Goal: Task Accomplishment & Management: Complete application form

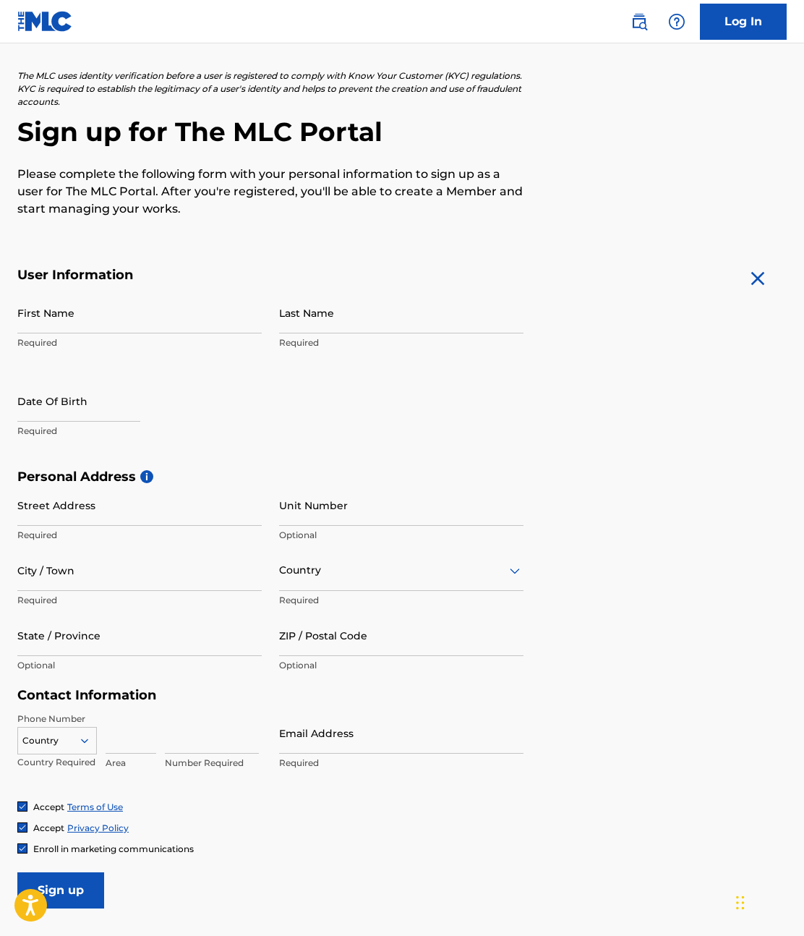
click at [124, 318] on input "First Name" at bounding box center [139, 312] width 244 height 41
click at [140, 314] on input "First Name" at bounding box center [139, 312] width 244 height 41
paste input "[PERSON_NAME]"
type input "[PERSON_NAME]"
click at [293, 314] on input "Last Name" at bounding box center [401, 312] width 244 height 41
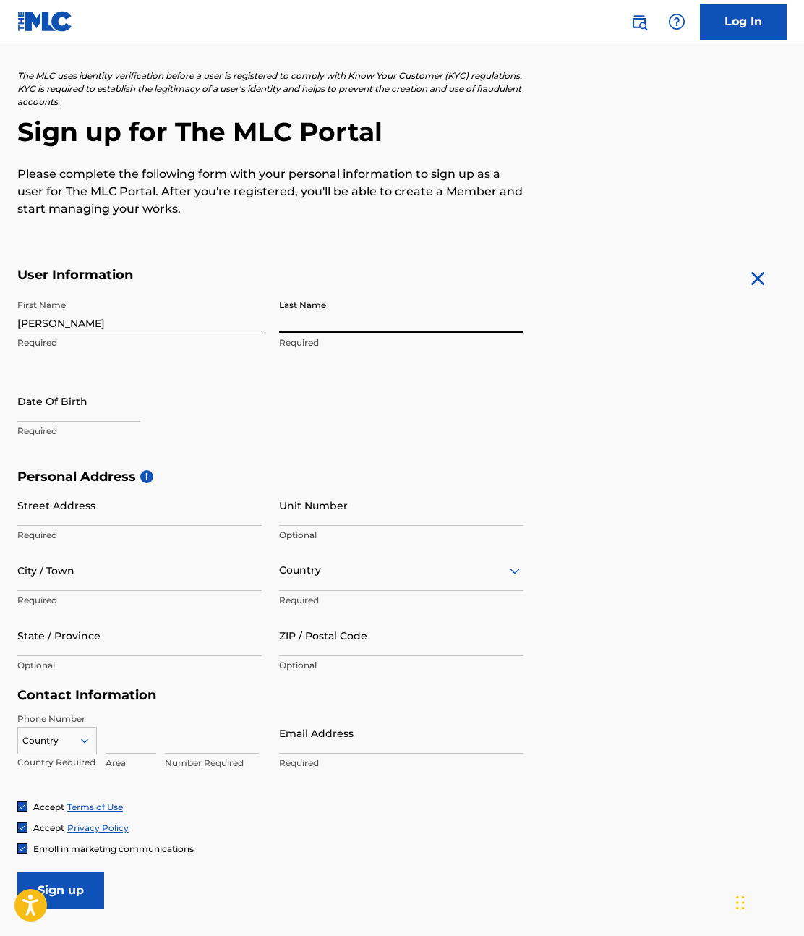
paste input "[PERSON_NAME]"
type input "[PERSON_NAME]"
click at [363, 569] on div at bounding box center [401, 570] width 244 height 18
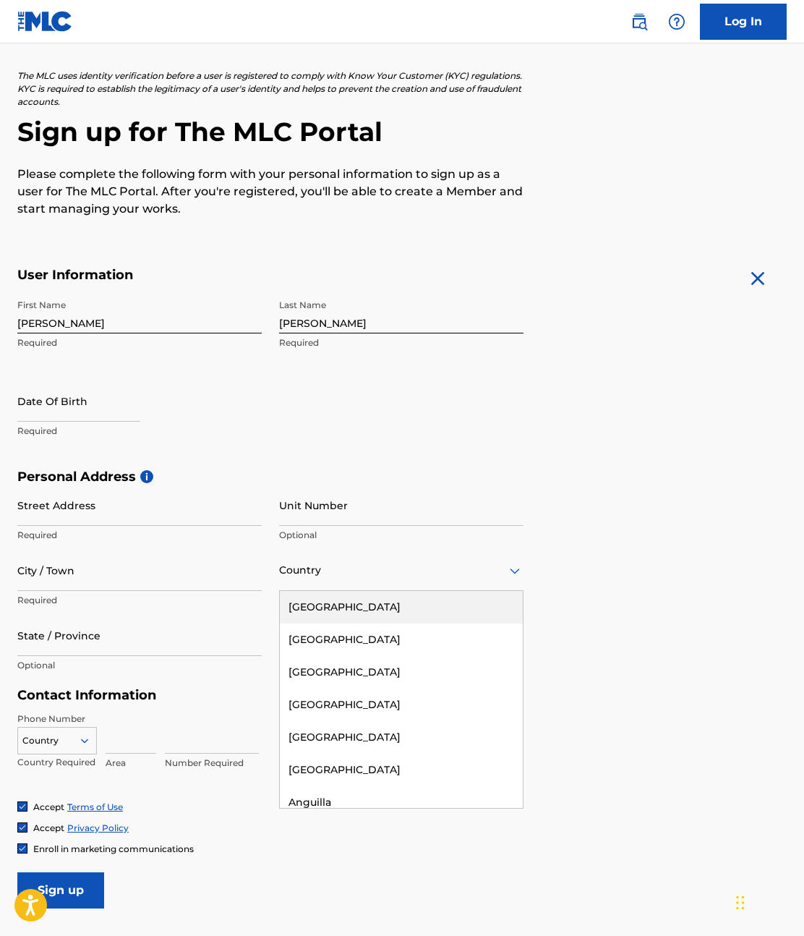
click at [312, 610] on div "[GEOGRAPHIC_DATA]" at bounding box center [401, 607] width 243 height 33
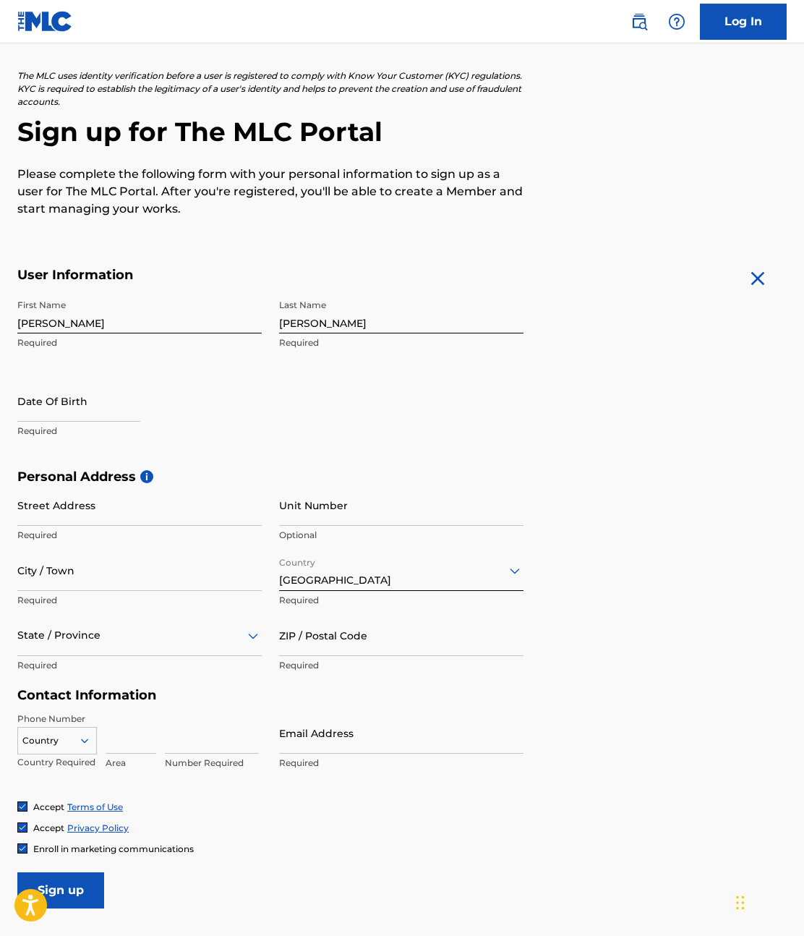
click at [131, 532] on p "Required" at bounding box center [139, 535] width 244 height 13
click at [169, 495] on input "Street Address" at bounding box center [139, 504] width 244 height 41
paste input "[STREET_ADDRESS]"
type input "[STREET_ADDRESS]"
click at [136, 573] on input "City / Town" at bounding box center [139, 570] width 244 height 41
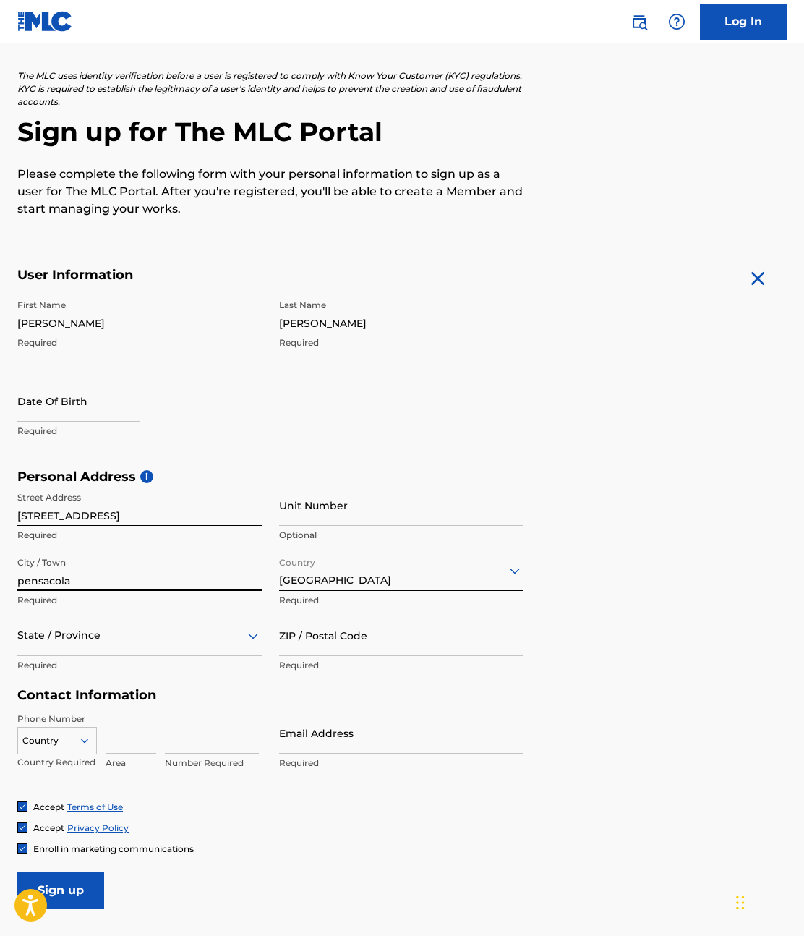
type input "pensacola"
click at [145, 657] on div "option , selected. Select is focused ,type to refine list, press Down to open t…" at bounding box center [139, 647] width 244 height 65
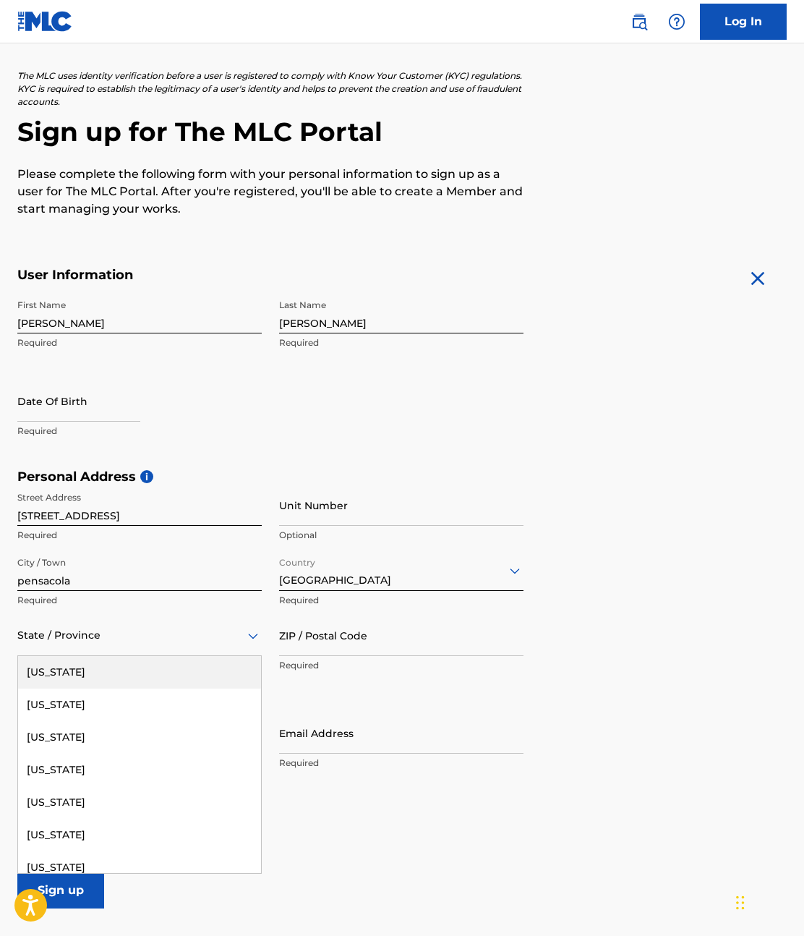
click at [155, 651] on div "State / Province" at bounding box center [139, 635] width 244 height 41
type input "f"
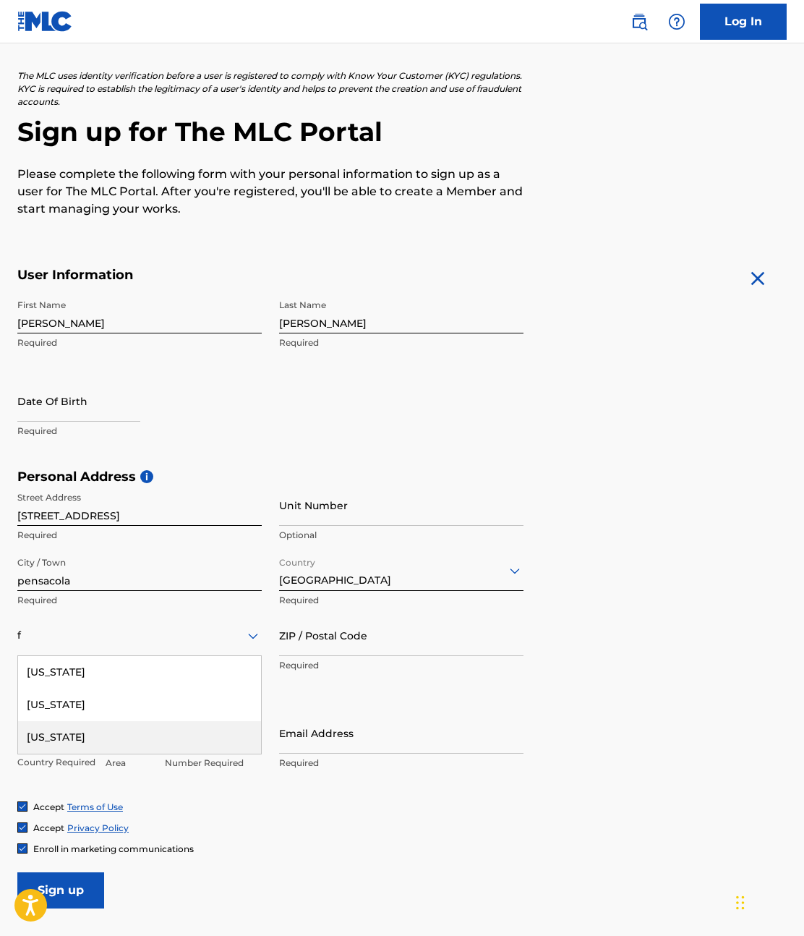
click at [74, 733] on div "[US_STATE]" at bounding box center [139, 737] width 243 height 33
click at [365, 650] on input "ZIP / Postal Code" at bounding box center [401, 635] width 244 height 41
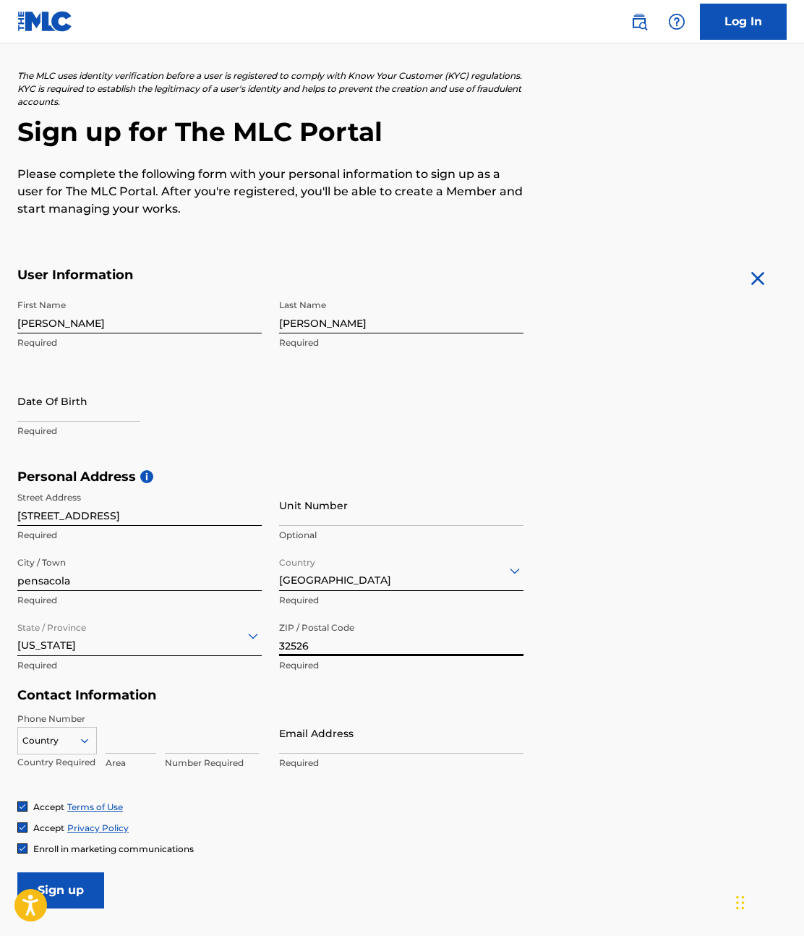
type input "32526"
click at [47, 727] on div "Country" at bounding box center [57, 738] width 80 height 22
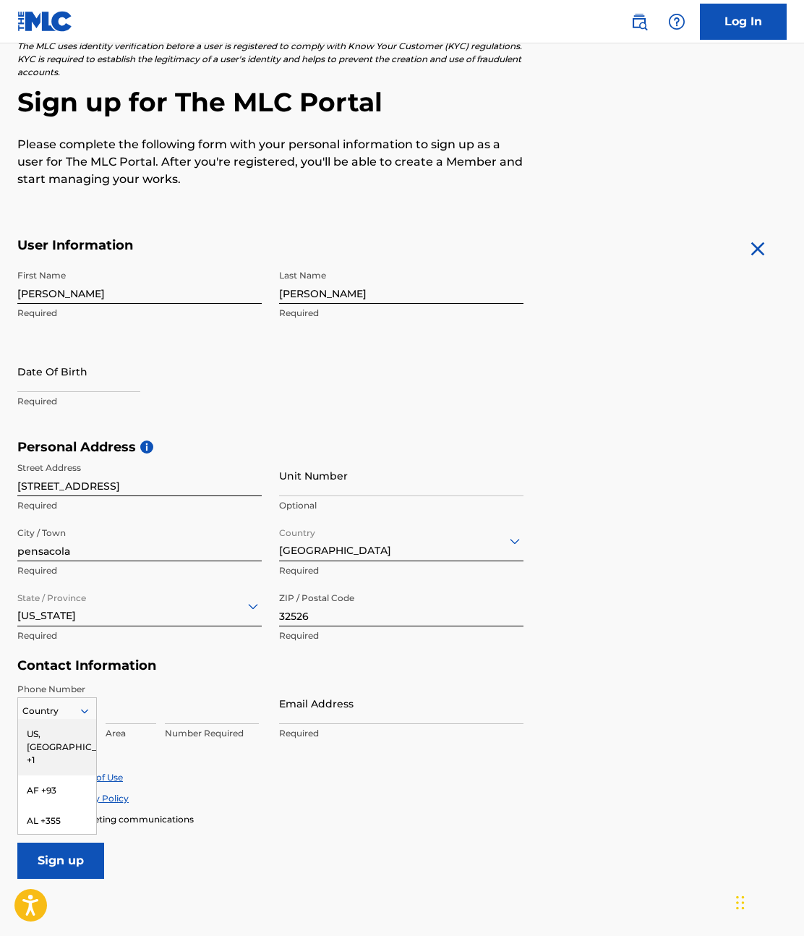
scroll to position [103, 0]
drag, startPoint x: 56, startPoint y: 736, endPoint x: 86, endPoint y: 724, distance: 32.1
click at [57, 735] on div "US, [GEOGRAPHIC_DATA] +1" at bounding box center [57, 746] width 78 height 56
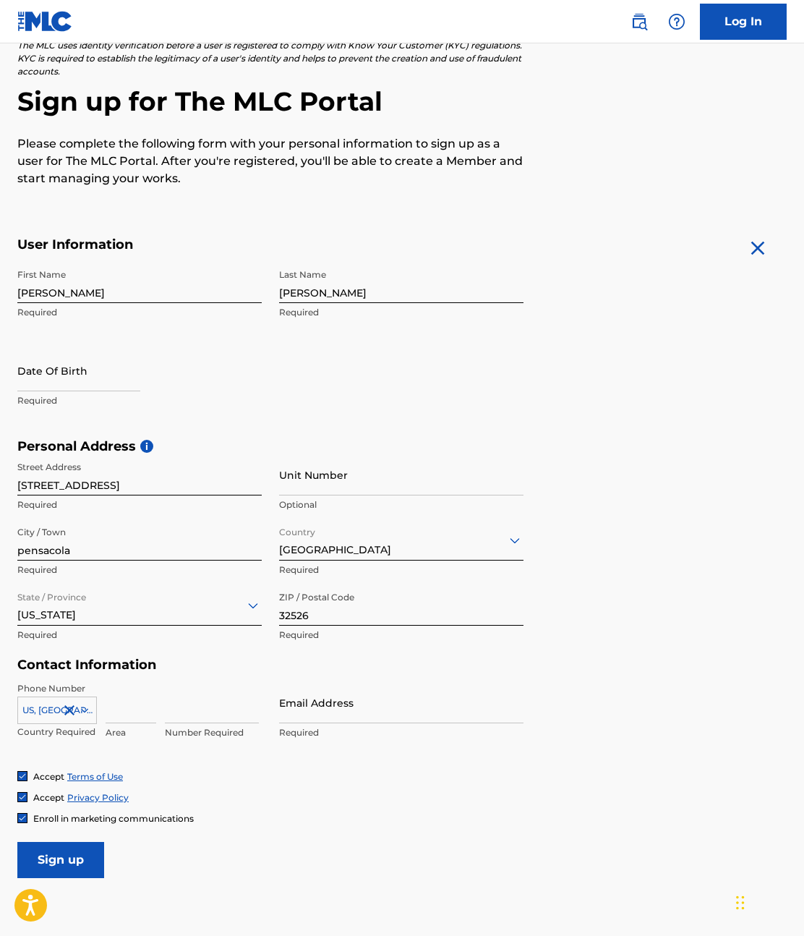
click at [112, 711] on input at bounding box center [131, 702] width 51 height 41
type input "850"
type input "4909935"
click at [651, 650] on div "Personal Address i Street Address 6532 Bellview pines rd Required Unit Number O…" at bounding box center [401, 547] width 769 height 219
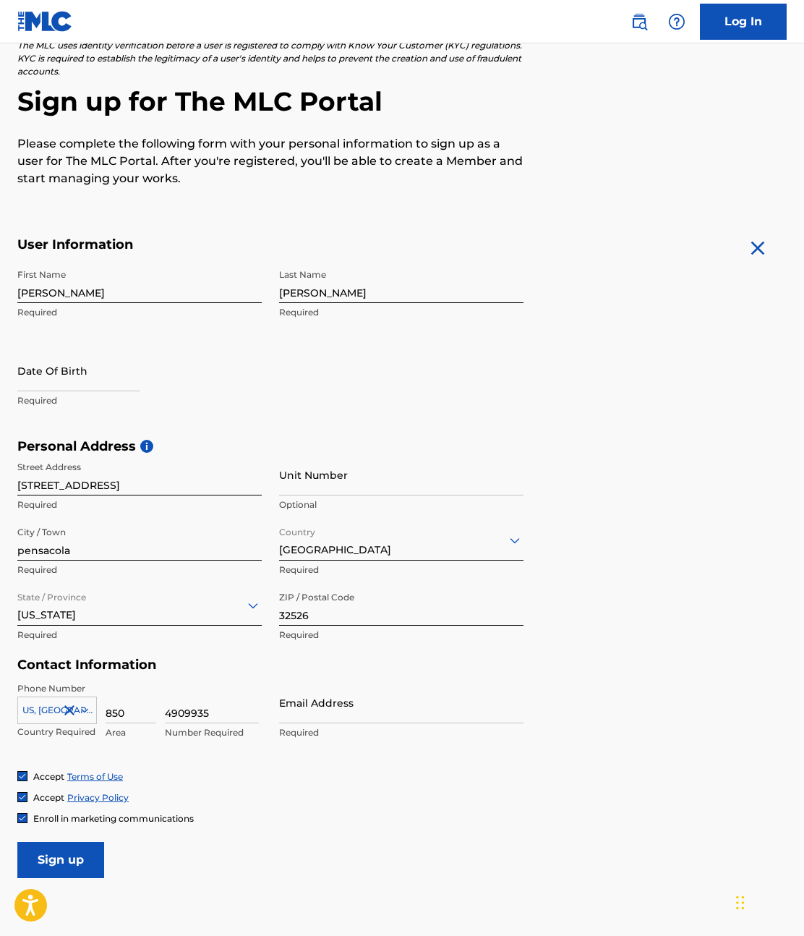
click at [419, 709] on input "Email Address" at bounding box center [401, 702] width 244 height 41
click at [305, 704] on input "Email Address" at bounding box center [401, 702] width 244 height 41
paste input "[EMAIL_ADDRESS][DOMAIN_NAME]"
type input "[EMAIL_ADDRESS][DOMAIN_NAME]"
click at [637, 583] on div "Personal Address i Street Address 6532 Bellview pines rd Required Unit Number O…" at bounding box center [401, 547] width 769 height 219
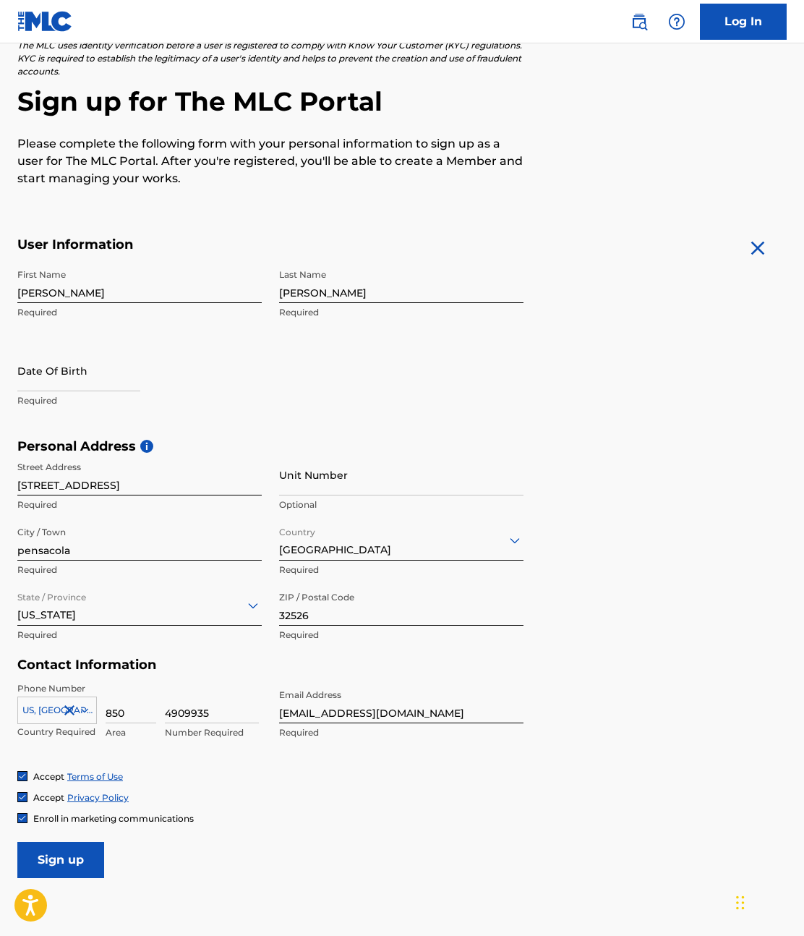
scroll to position [195, 0]
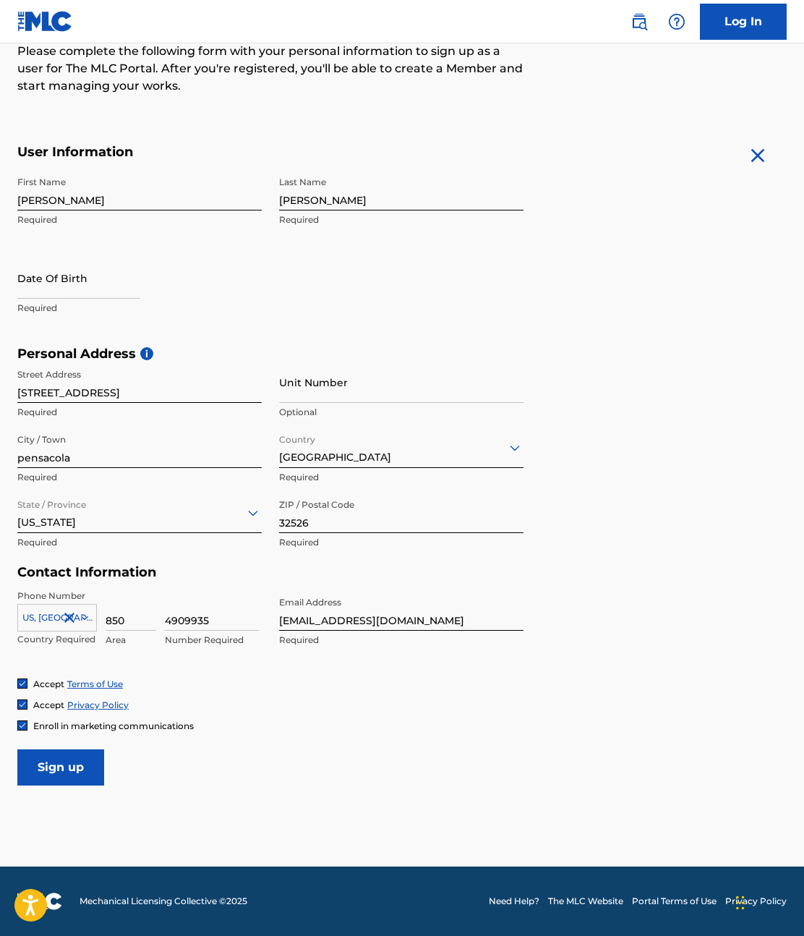
click at [61, 763] on input "Sign up" at bounding box center [60, 767] width 87 height 36
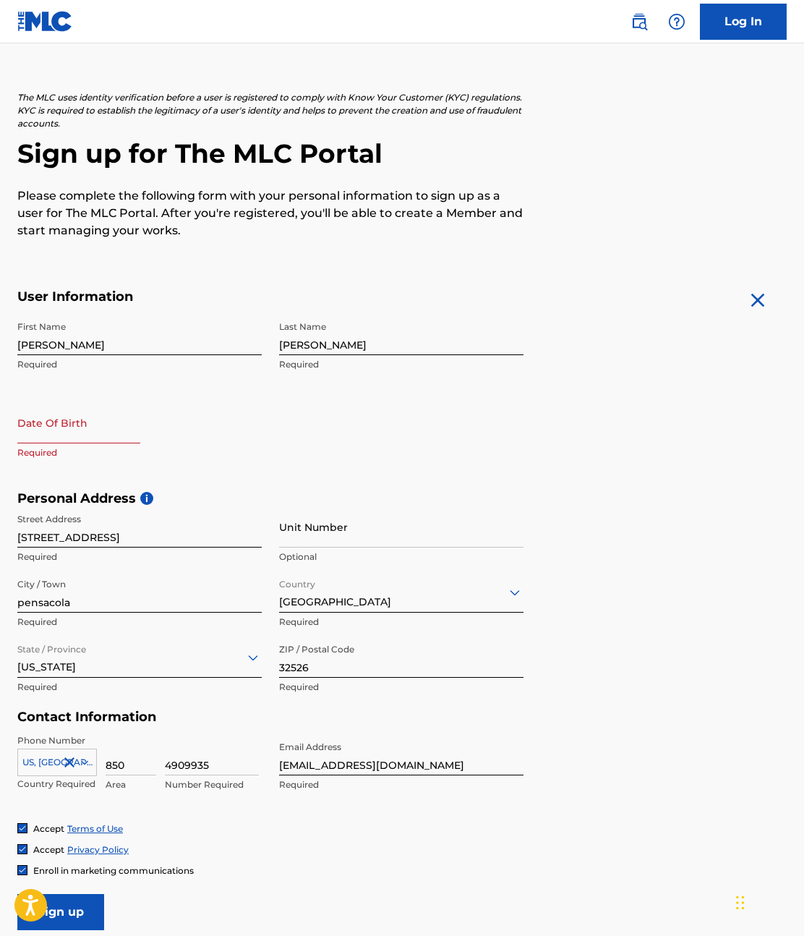
scroll to position [0, 0]
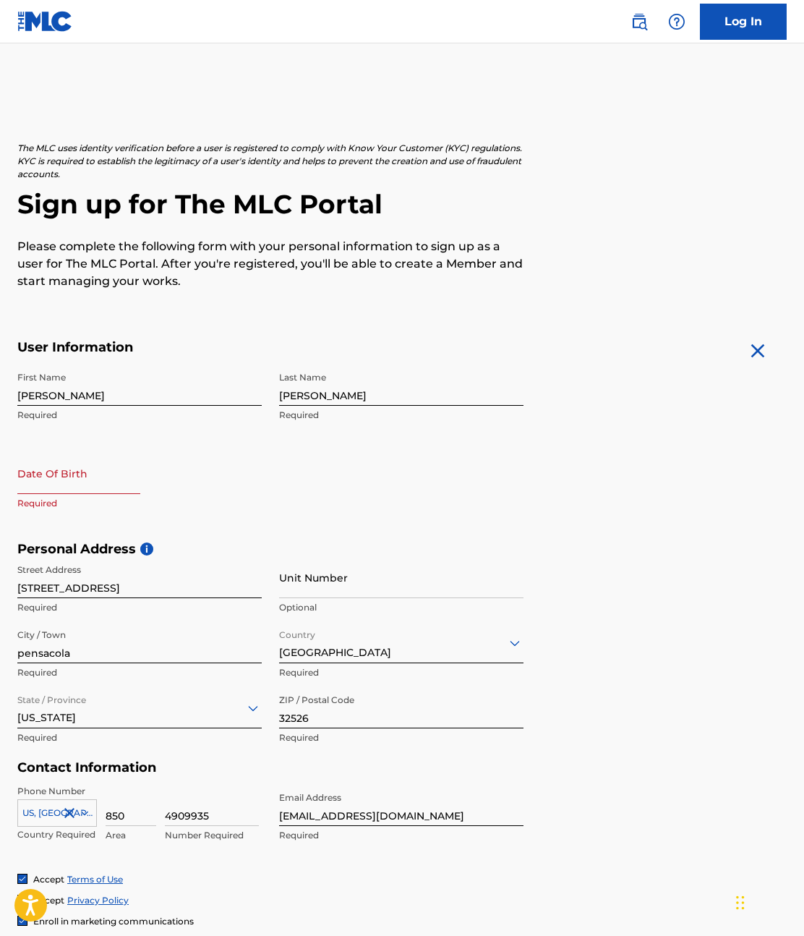
click at [73, 464] on input "text" at bounding box center [78, 473] width 123 height 41
select select "8"
select select "2025"
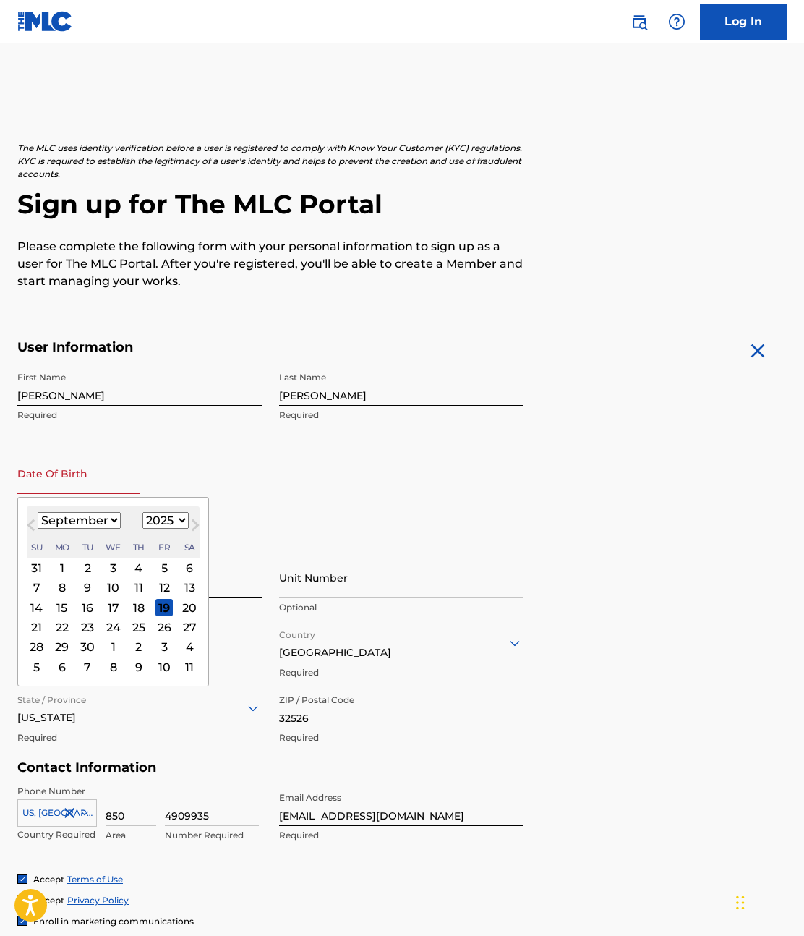
click at [93, 524] on select "January February March April May June July August September October November De…" at bounding box center [79, 520] width 83 height 17
select select "9"
click at [38, 512] on select "January February March April May June July August September October November De…" at bounding box center [79, 520] width 83 height 17
click at [173, 523] on select "1899 1900 1901 1902 1903 1904 1905 1906 1907 1908 1909 1910 1911 1912 1913 1914…" at bounding box center [165, 520] width 46 height 17
select select "1982"
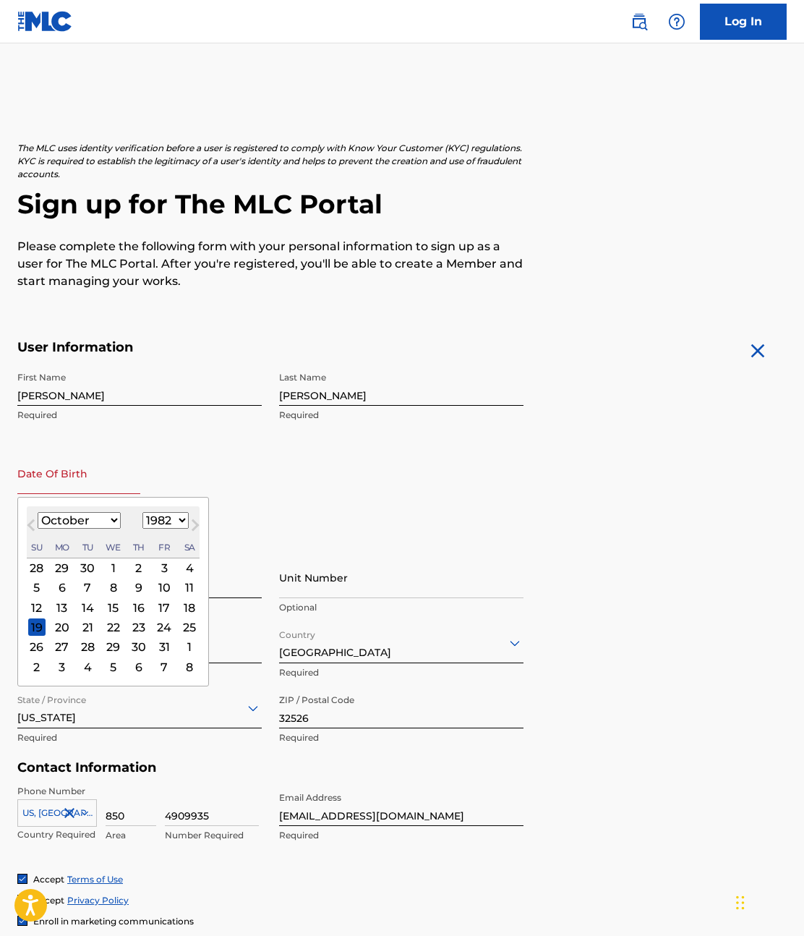
click at [142, 512] on select "1899 1900 1901 1902 1903 1904 1905 1906 1907 1908 1909 1910 1911 1912 1913 1914…" at bounding box center [165, 520] width 46 height 17
click at [165, 568] on div "1" at bounding box center [163, 567] width 17 height 17
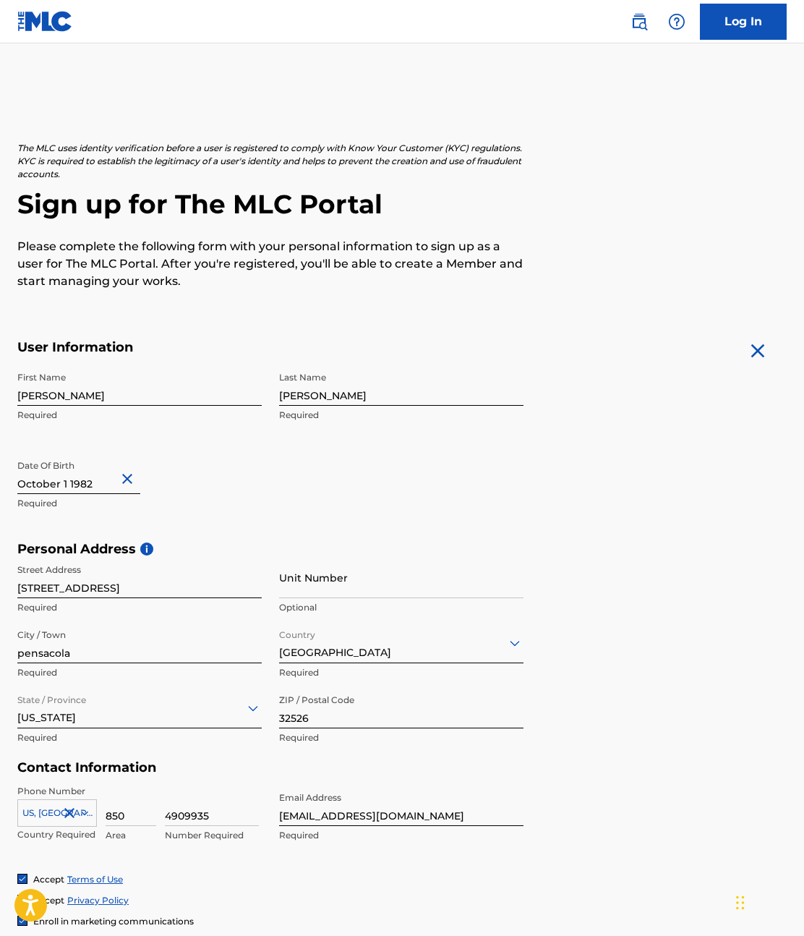
scroll to position [195, 0]
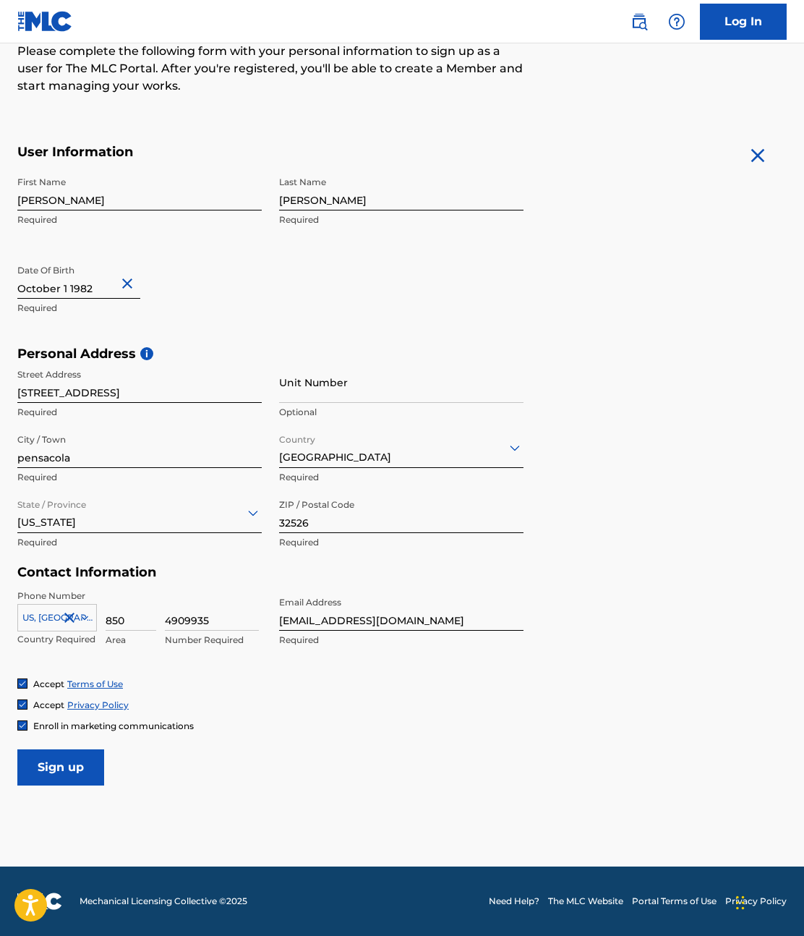
click at [71, 776] on input "Sign up" at bounding box center [60, 767] width 87 height 36
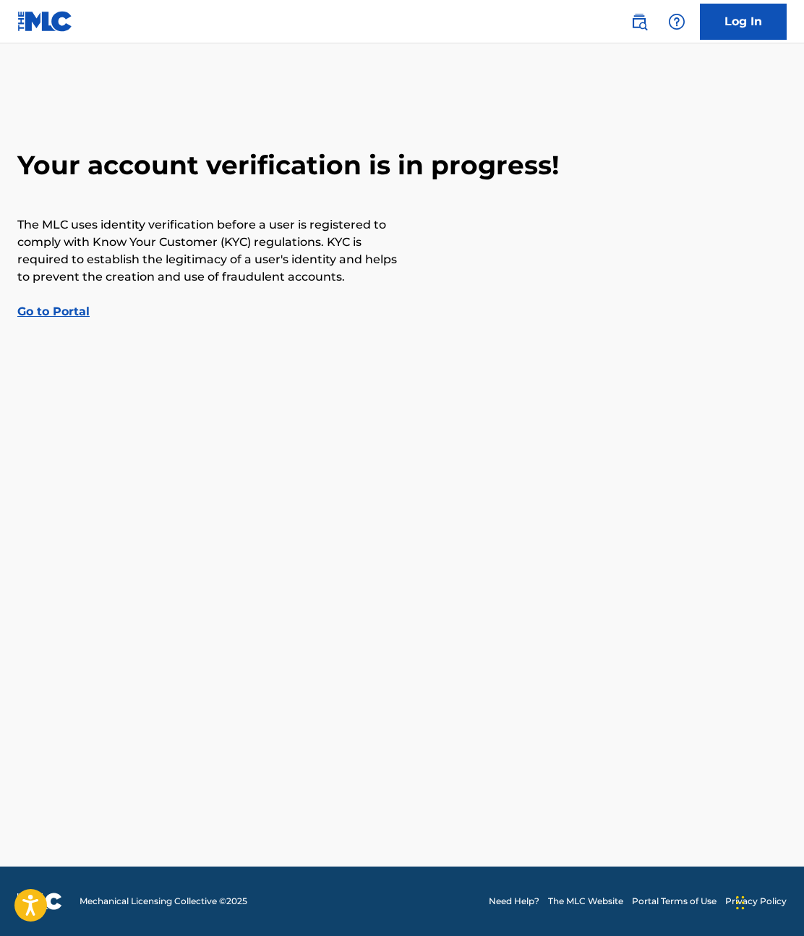
click at [87, 302] on div "Your account verification is in progress! The MLC uses identity verification be…" at bounding box center [402, 234] width 804 height 171
click at [94, 305] on div "Your account verification is in progress! The MLC uses identity verification be…" at bounding box center [402, 234] width 804 height 171
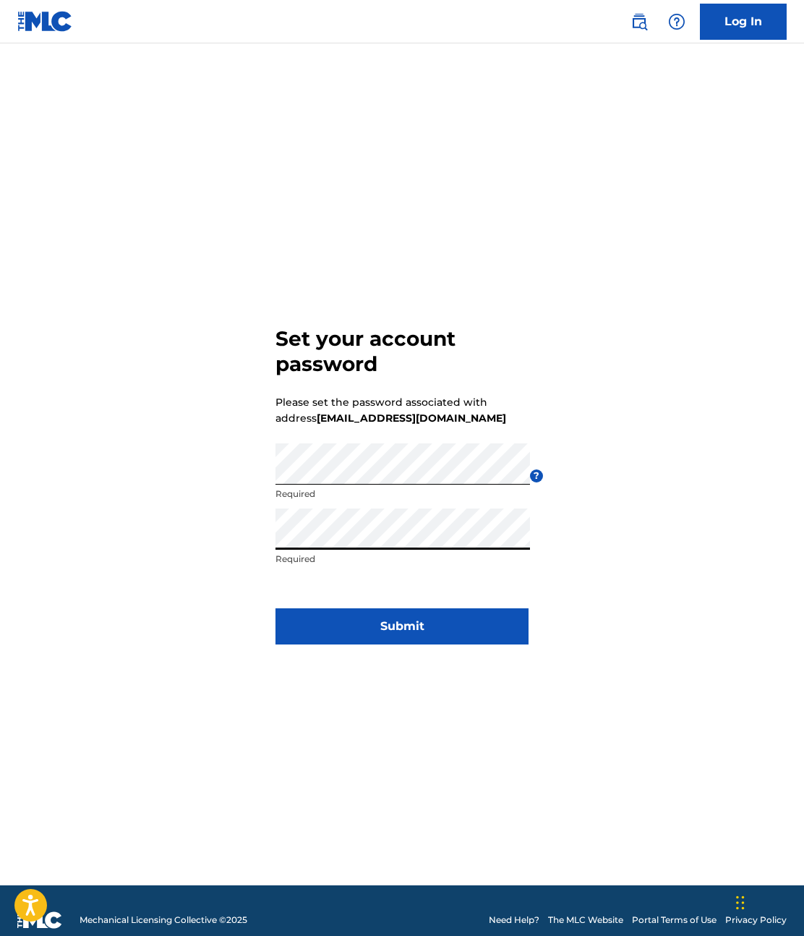
click at [399, 612] on button "Submit" at bounding box center [401, 626] width 253 height 36
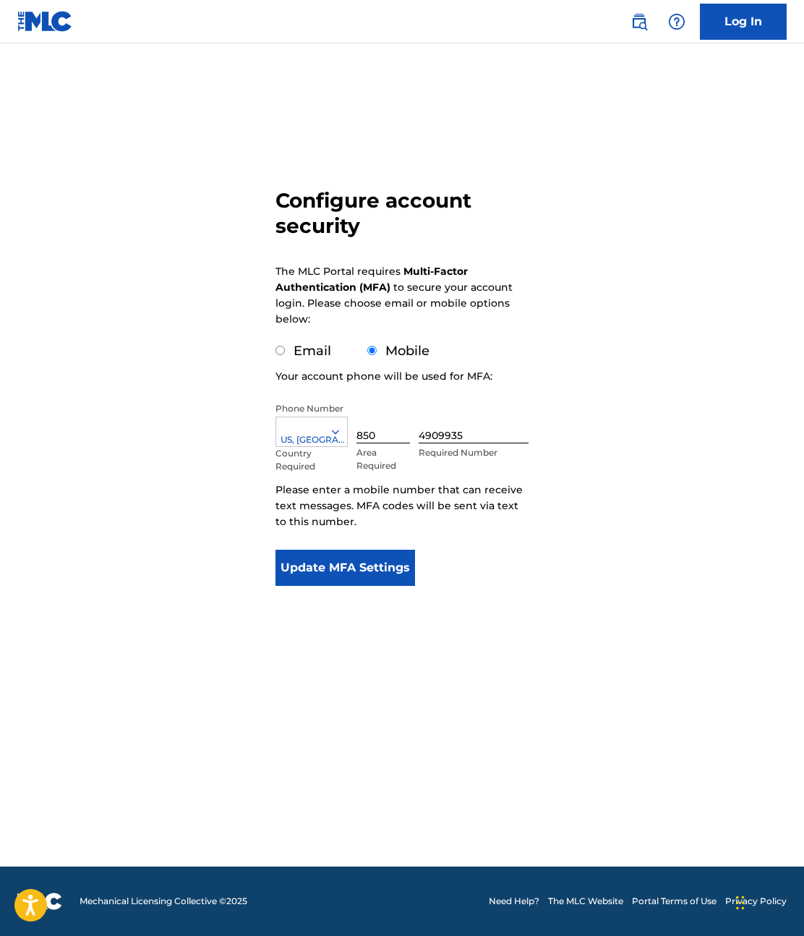
click at [303, 341] on div "Email Mobile" at bounding box center [370, 344] width 190 height 34
click at [316, 345] on label "Email" at bounding box center [313, 351] width 38 height 16
click at [285, 346] on input "Email" at bounding box center [279, 350] width 9 height 9
radio input "true"
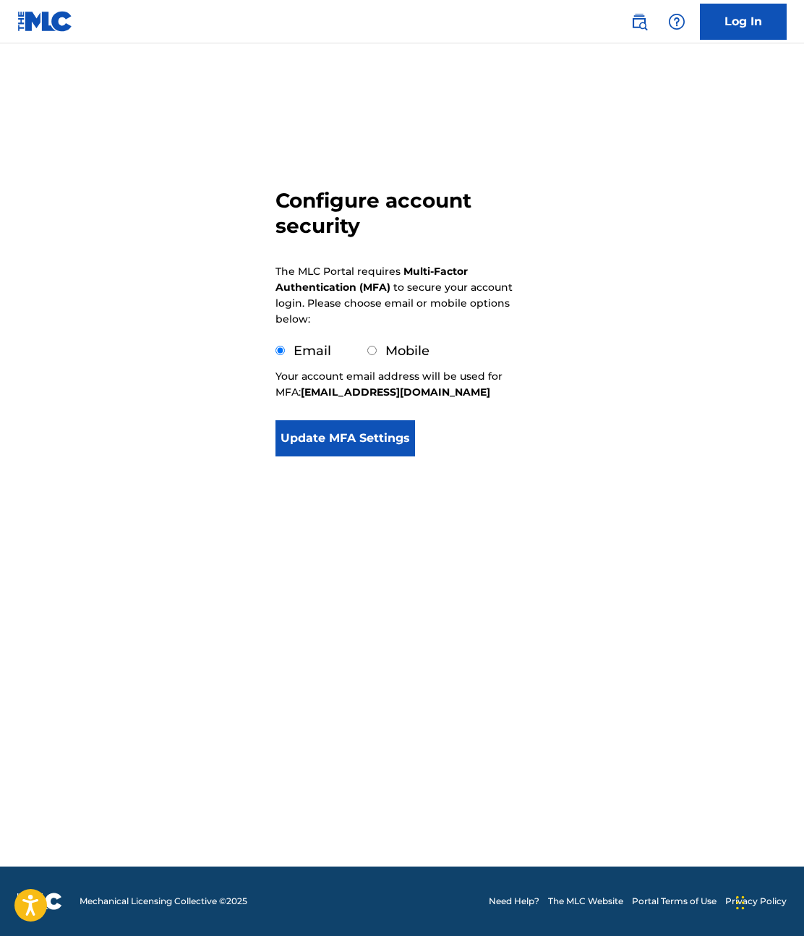
click at [367, 424] on button "Update MFA Settings" at bounding box center [345, 438] width 140 height 36
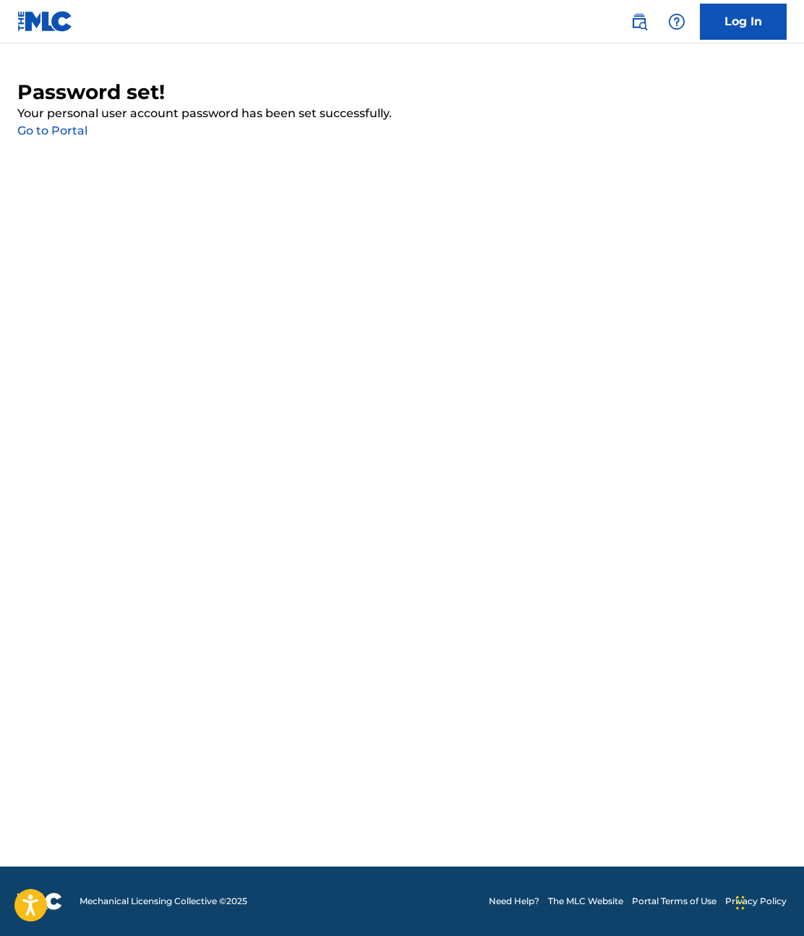
click at [73, 128] on link "Go to Portal" at bounding box center [52, 131] width 70 height 14
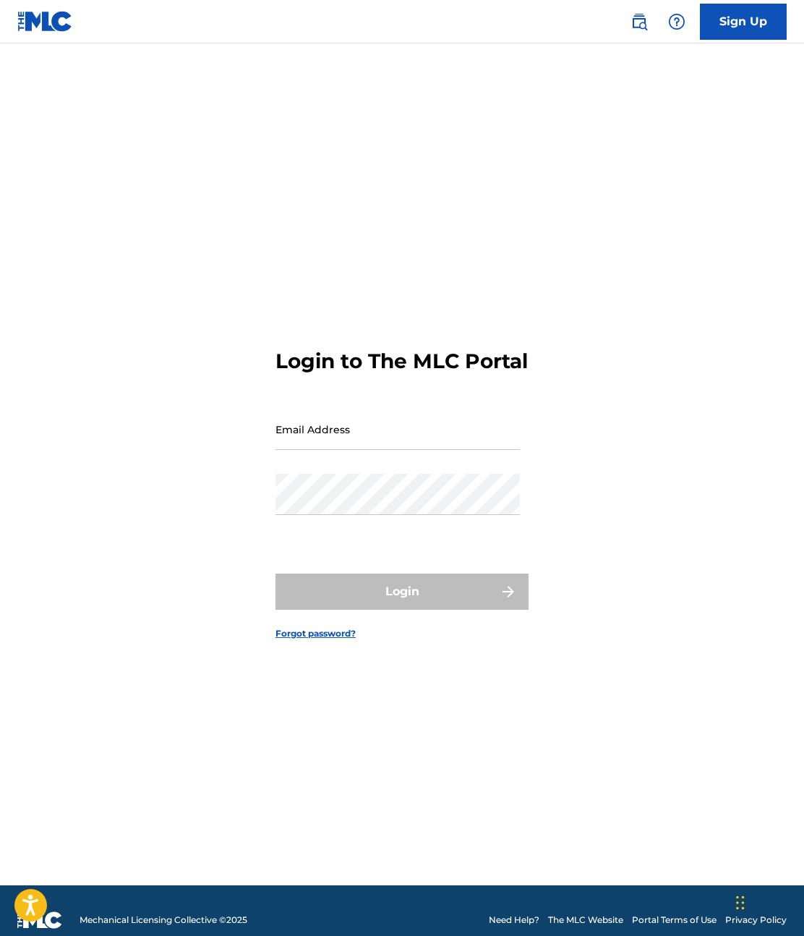
drag, startPoint x: 409, startPoint y: 425, endPoint x: 409, endPoint y: 444, distance: 18.8
click at [409, 425] on input "Email Address" at bounding box center [397, 429] width 244 height 41
click at [428, 446] on input "Email Address" at bounding box center [397, 429] width 244 height 41
type input "[EMAIL_ADDRESS][DOMAIN_NAME]"
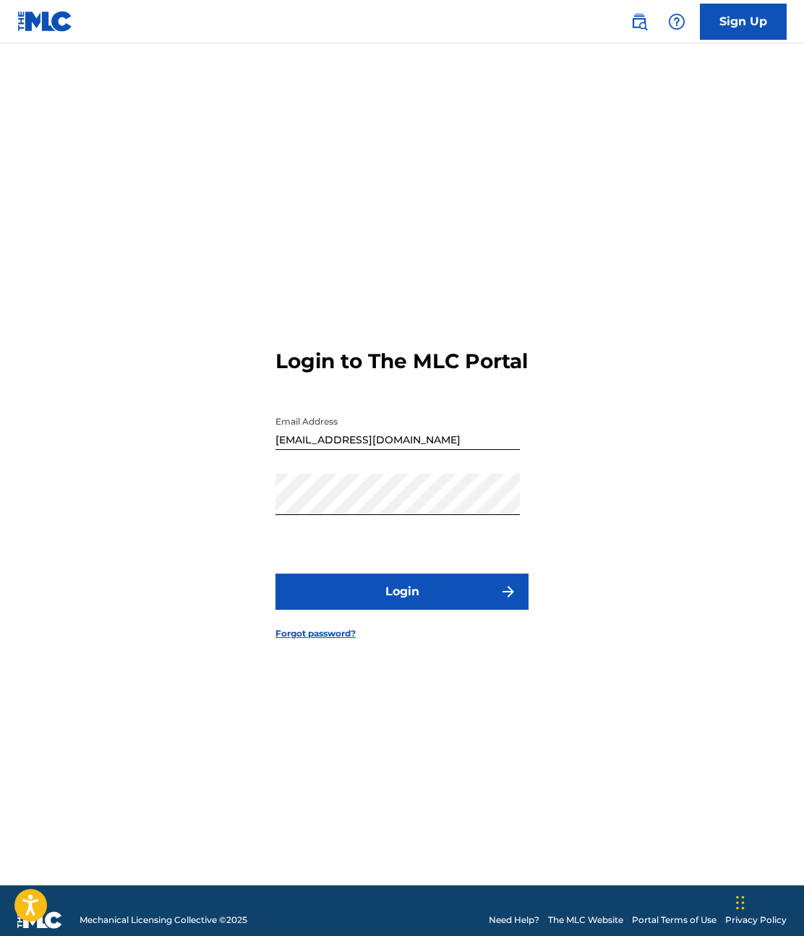
click at [666, 488] on div "Login to The MLC Portal Email Address [EMAIL_ADDRESS][DOMAIN_NAME] Password Log…" at bounding box center [402, 482] width 804 height 805
click at [466, 603] on button "Login" at bounding box center [401, 591] width 253 height 36
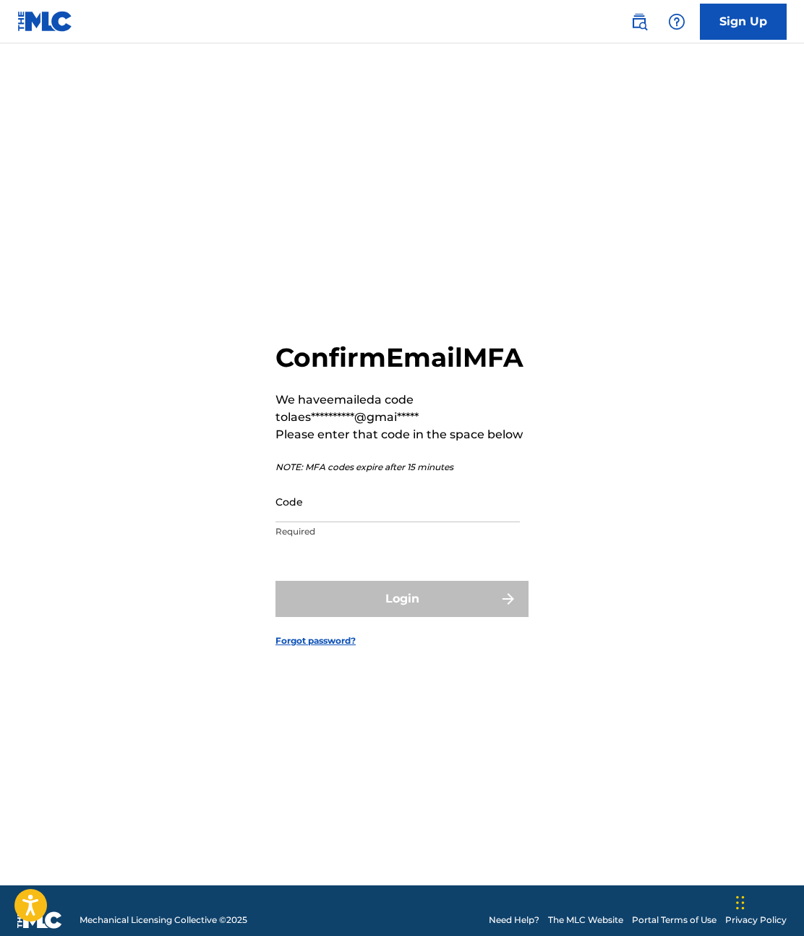
click at [356, 519] on input "Code" at bounding box center [397, 501] width 244 height 41
paste input "488097"
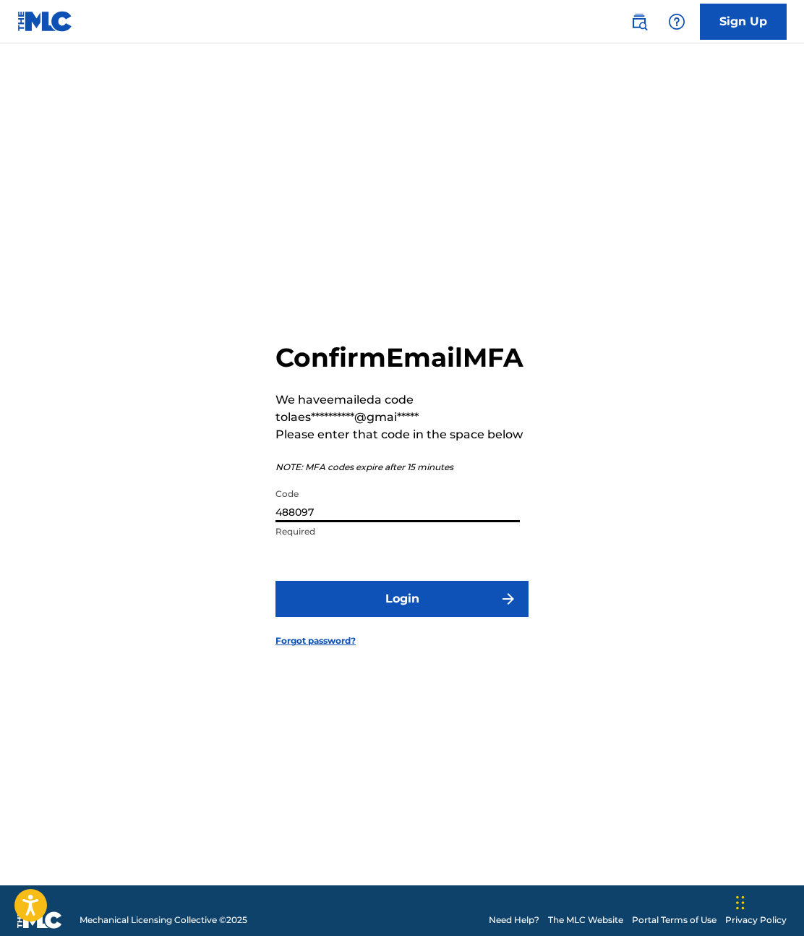
type input "488097"
click at [388, 615] on button "Login" at bounding box center [401, 599] width 253 height 36
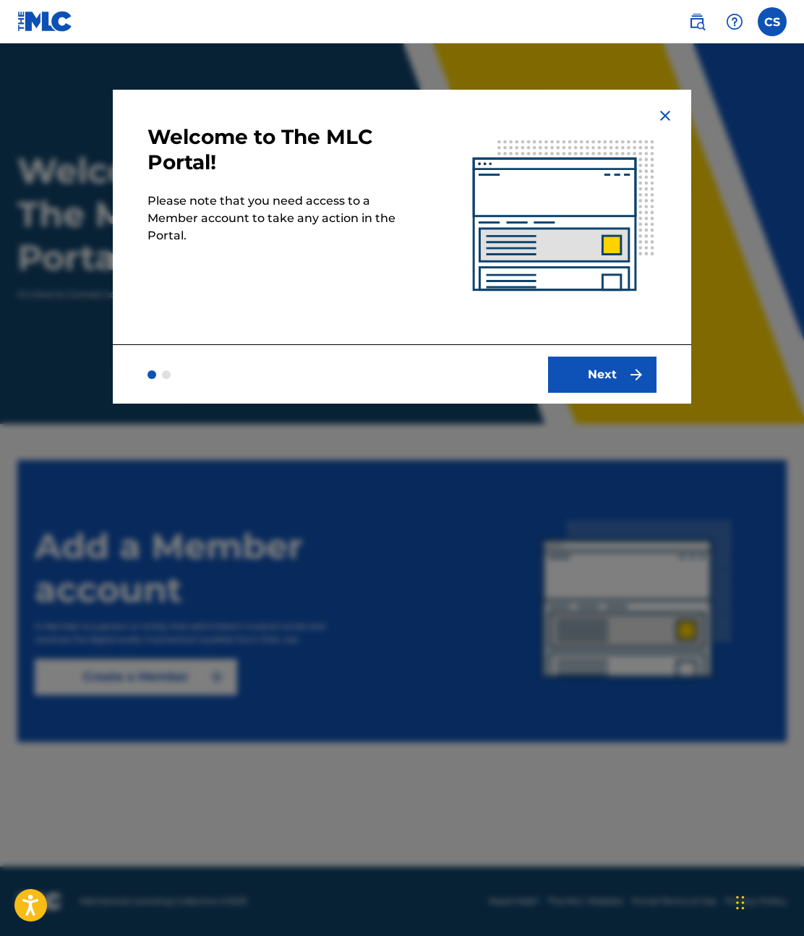
drag, startPoint x: 599, startPoint y: 352, endPoint x: 606, endPoint y: 380, distance: 28.2
click at [601, 353] on div "Next" at bounding box center [402, 373] width 578 height 59
click at [607, 380] on button "Next" at bounding box center [602, 374] width 108 height 36
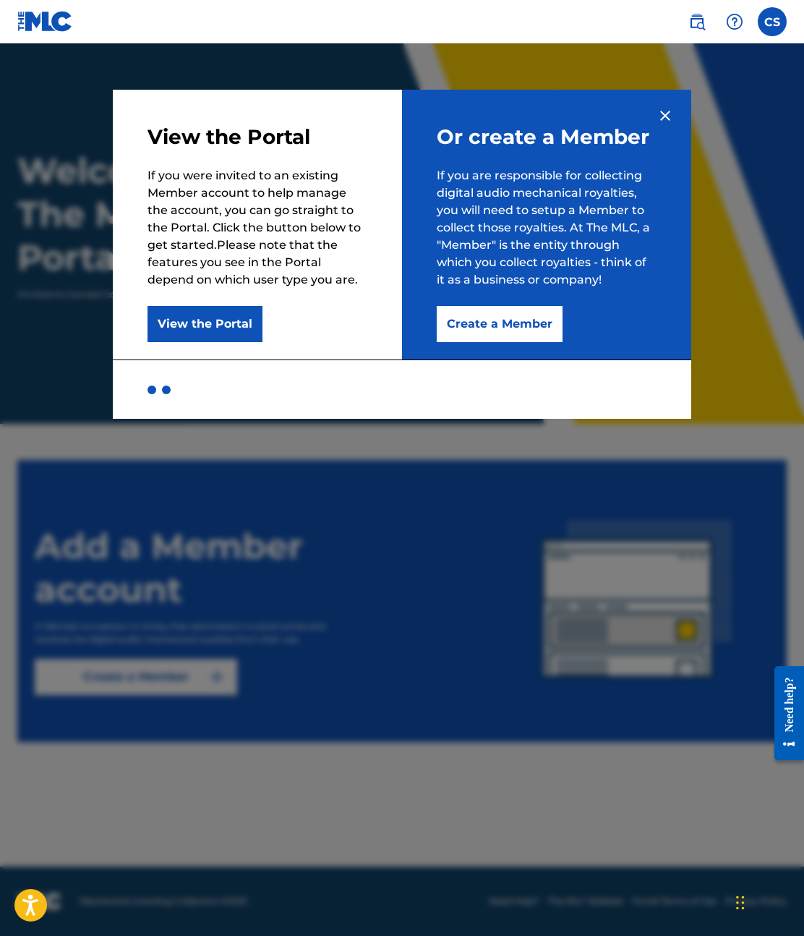
click at [540, 321] on button "Create a Member" at bounding box center [500, 324] width 126 height 36
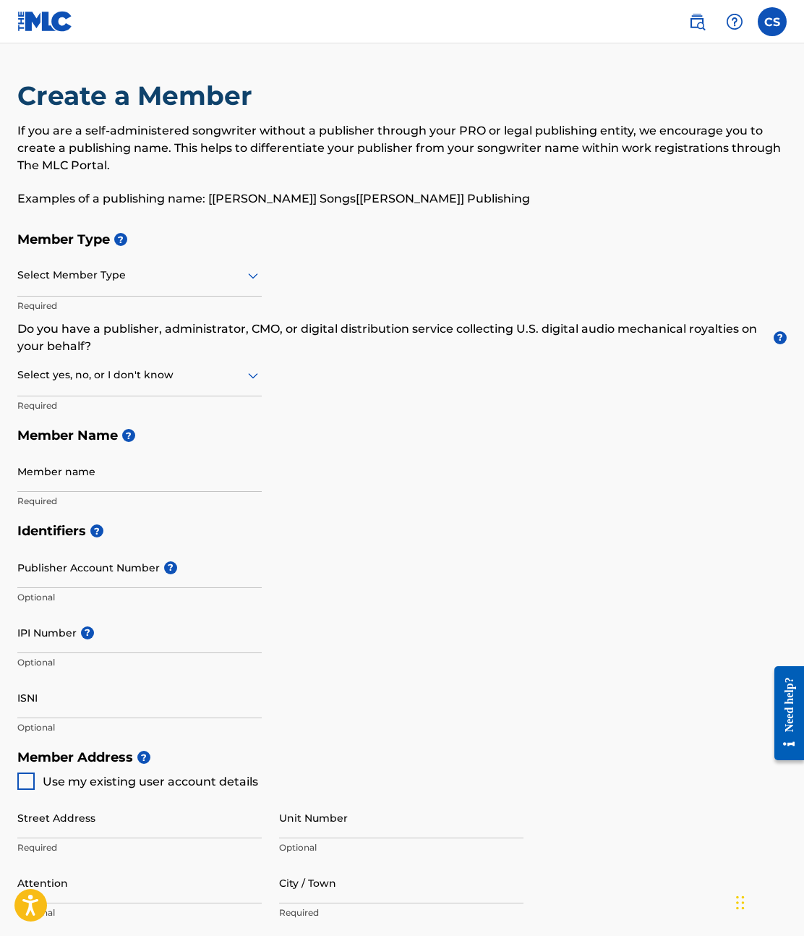
drag, startPoint x: 223, startPoint y: 308, endPoint x: 192, endPoint y: 280, distance: 42.0
click at [222, 307] on p "Required" at bounding box center [139, 305] width 244 height 13
click at [192, 279] on div at bounding box center [139, 275] width 244 height 18
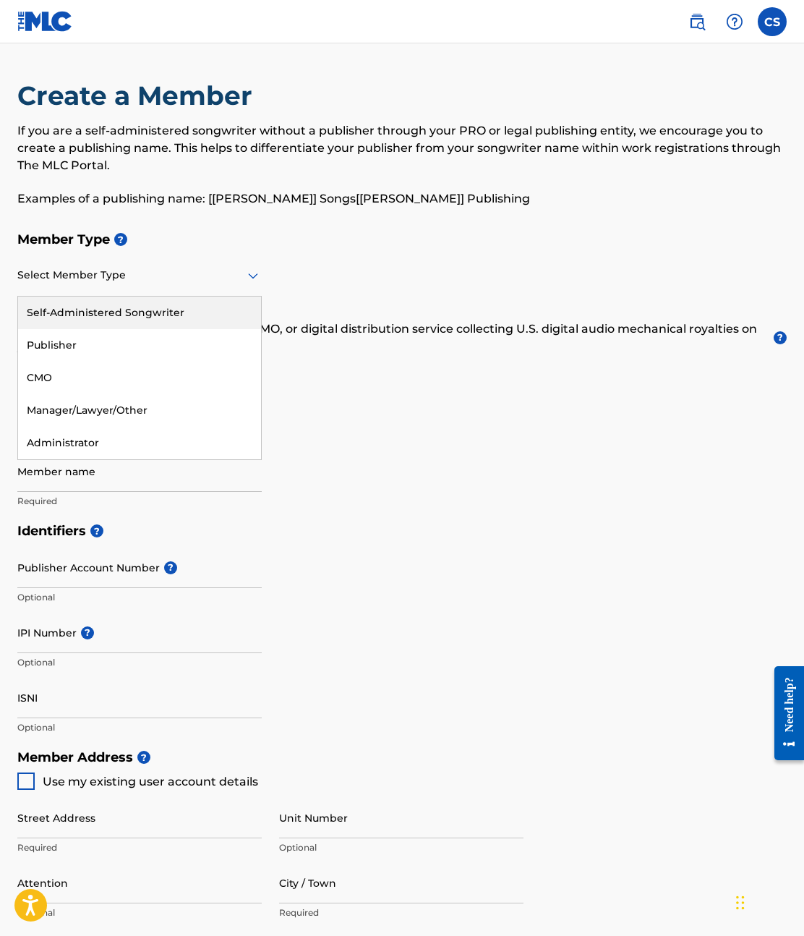
click at [88, 315] on div "Self-Administered Songwriter" at bounding box center [139, 312] width 243 height 33
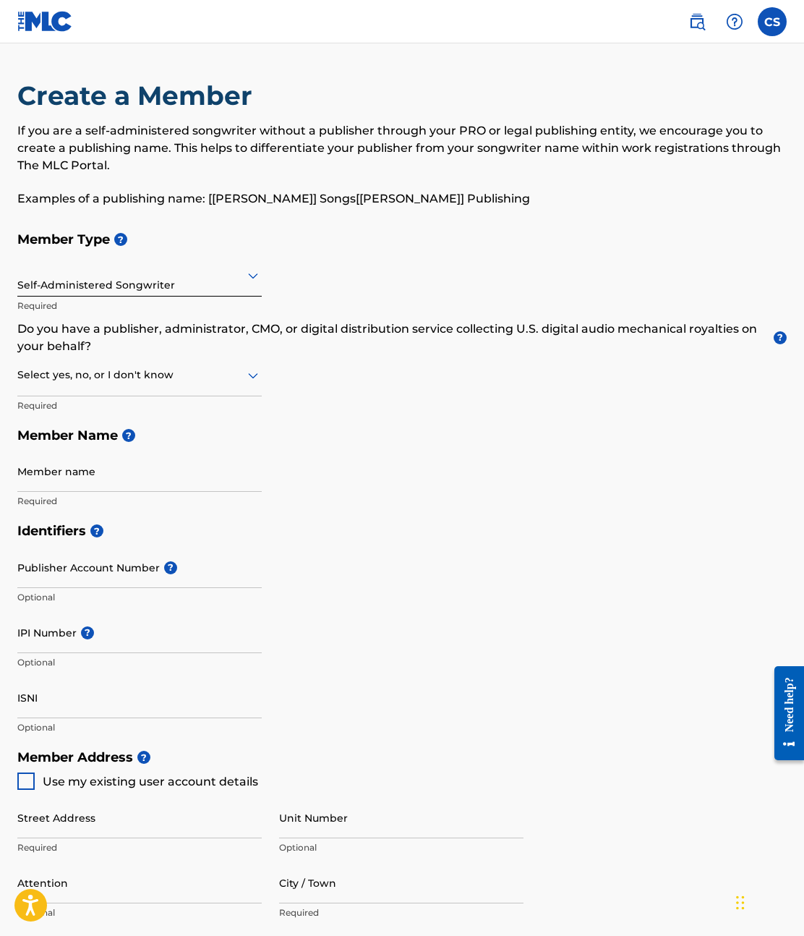
drag, startPoint x: 388, startPoint y: 289, endPoint x: 256, endPoint y: 341, distance: 141.9
click at [386, 291] on div "Member Type ? Self-Administered Songwriter Required Do you have a publisher, ad…" at bounding box center [401, 369] width 769 height 291
drag, startPoint x: 172, startPoint y: 364, endPoint x: 165, endPoint y: 373, distance: 11.9
click at [170, 367] on div "Select yes, no, or I don't know" at bounding box center [139, 375] width 244 height 41
click at [50, 452] on div "No" at bounding box center [139, 445] width 243 height 33
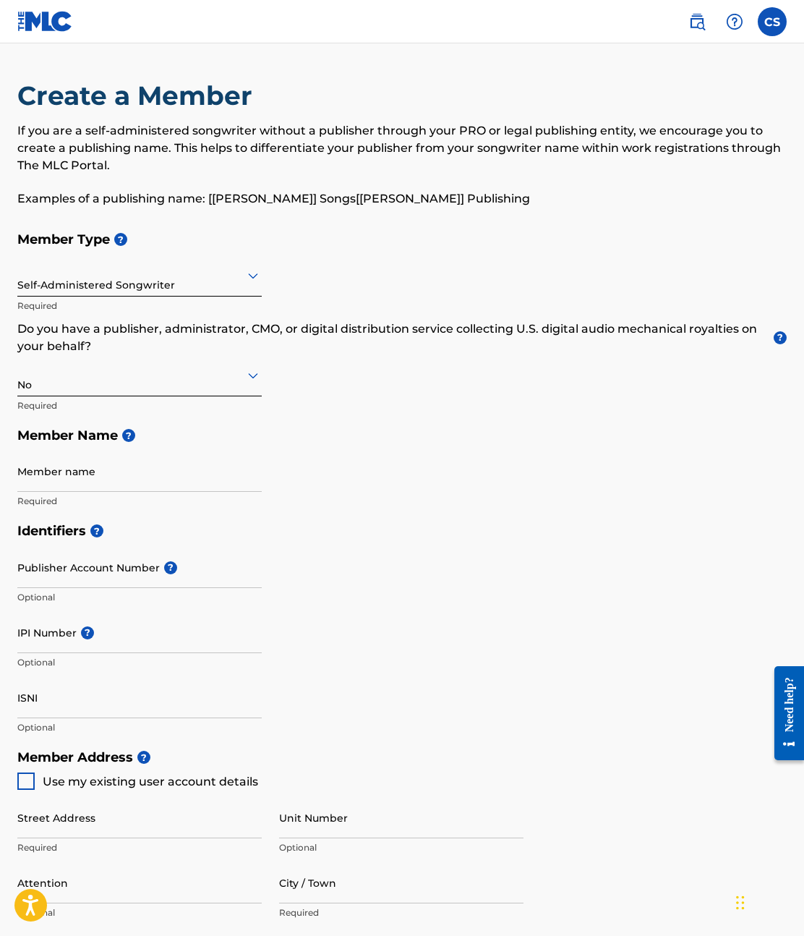
click at [478, 425] on h5 "Member Name ?" at bounding box center [401, 435] width 769 height 31
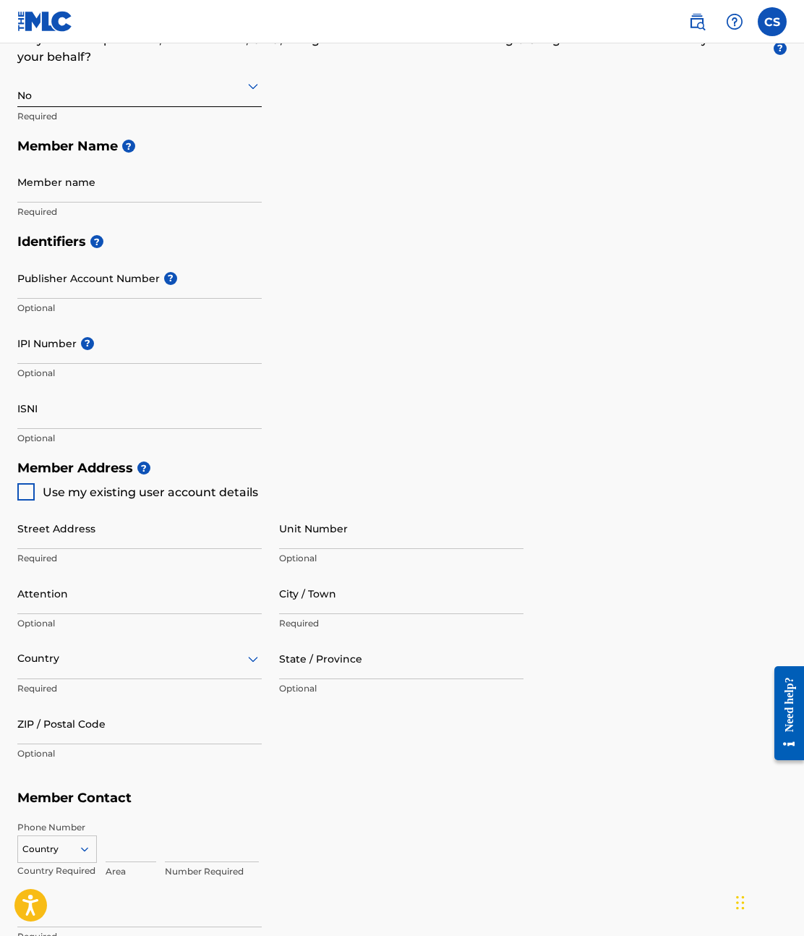
scroll to position [434, 0]
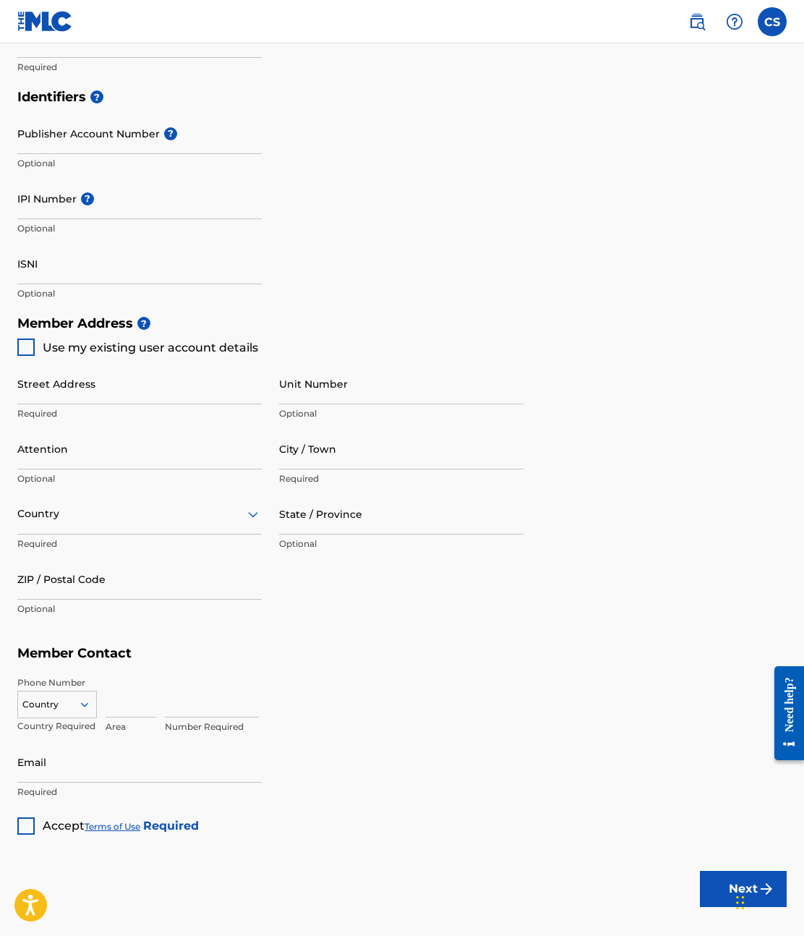
click at [33, 339] on div at bounding box center [25, 346] width 17 height 17
type input "[STREET_ADDRESS]"
type input "pensacola"
type input "32526"
type input "850"
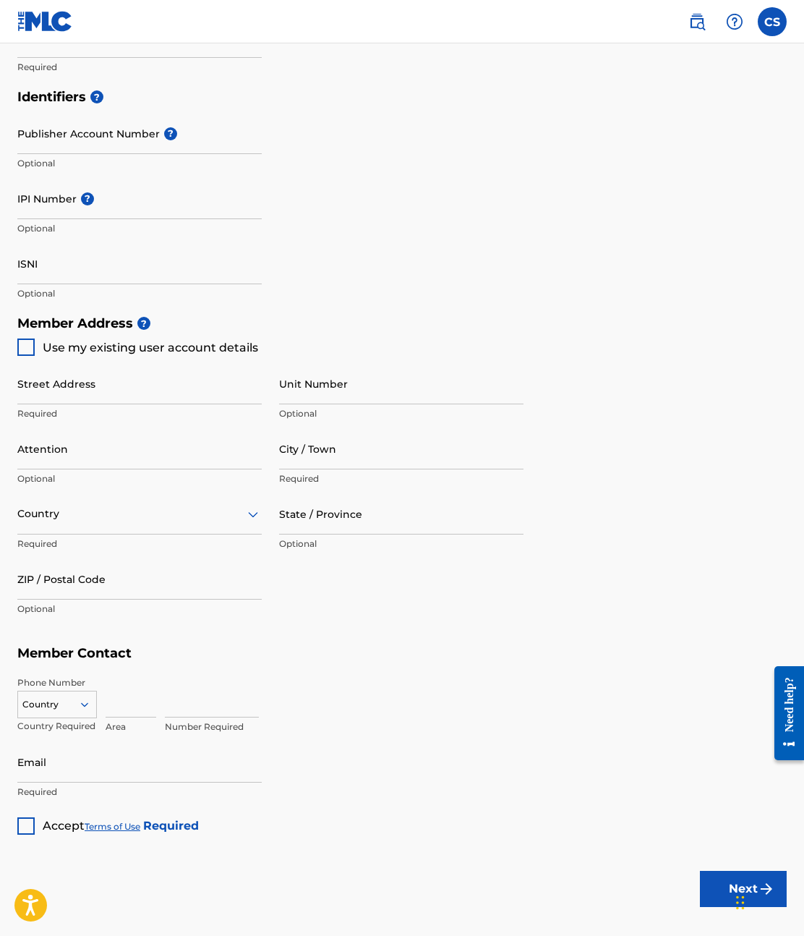
type input "4909935"
type input "[EMAIL_ADDRESS][DOMAIN_NAME]"
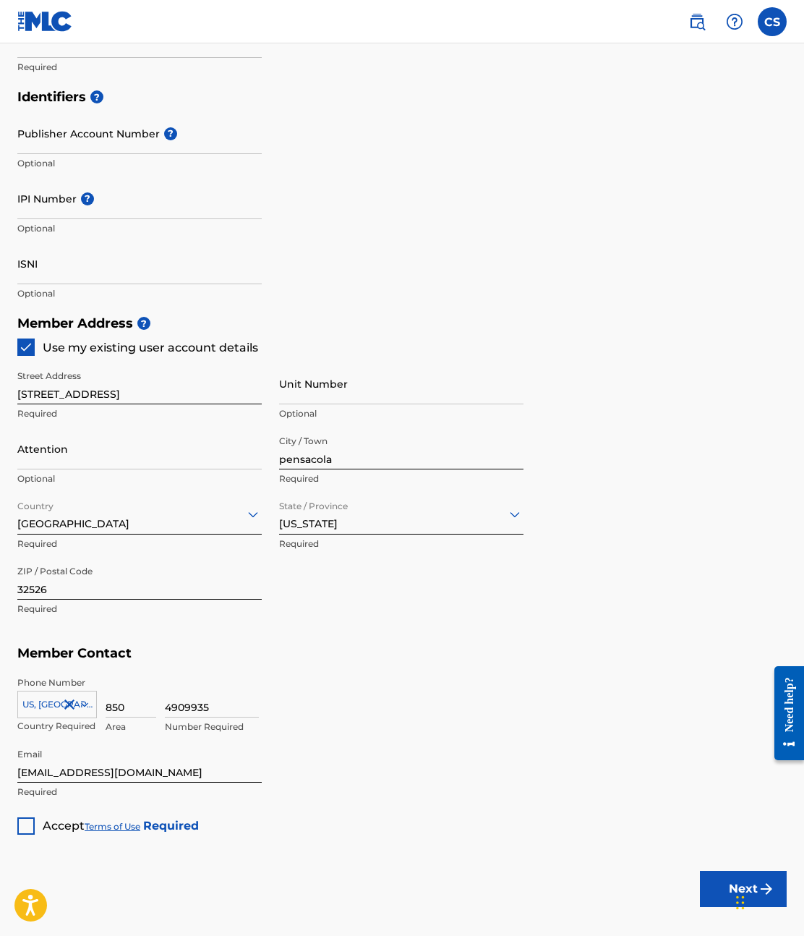
scroll to position [506, 0]
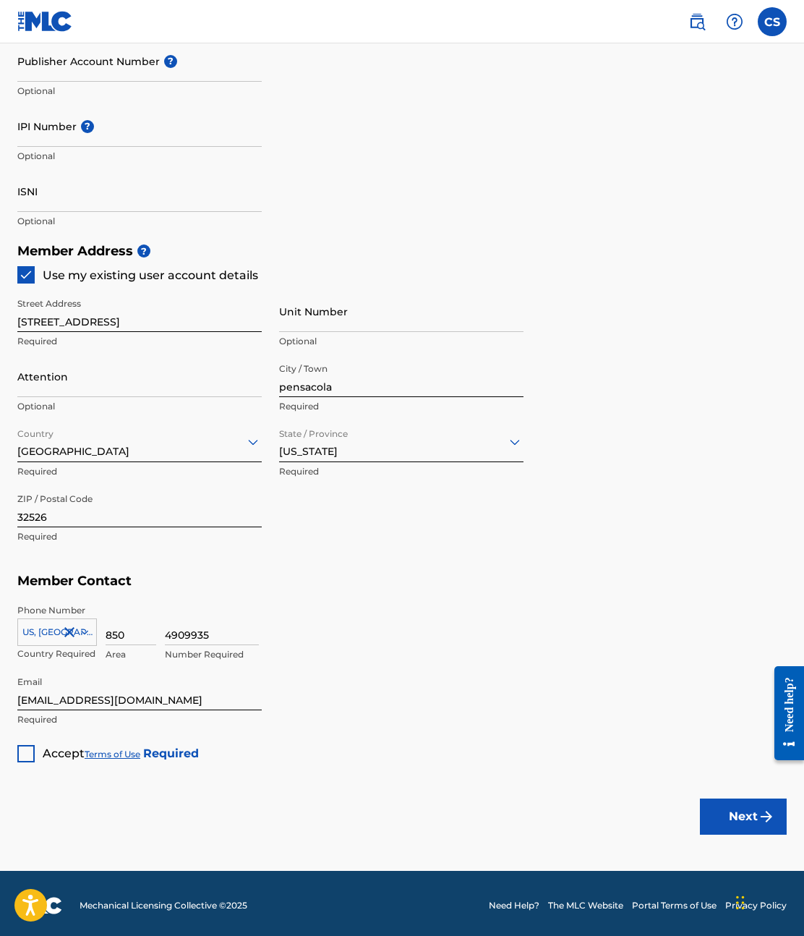
click at [38, 756] on div "Accept Terms of Use Required" at bounding box center [107, 748] width 181 height 28
drag, startPoint x: 14, startPoint y: 756, endPoint x: 32, endPoint y: 751, distance: 18.6
click at [17, 756] on div "Create a Member If you are a self-administered songwriter without a publisher t…" at bounding box center [402, 167] width 804 height 1189
click at [32, 751] on div at bounding box center [25, 753] width 17 height 17
click at [756, 811] on button "Next" at bounding box center [743, 816] width 87 height 36
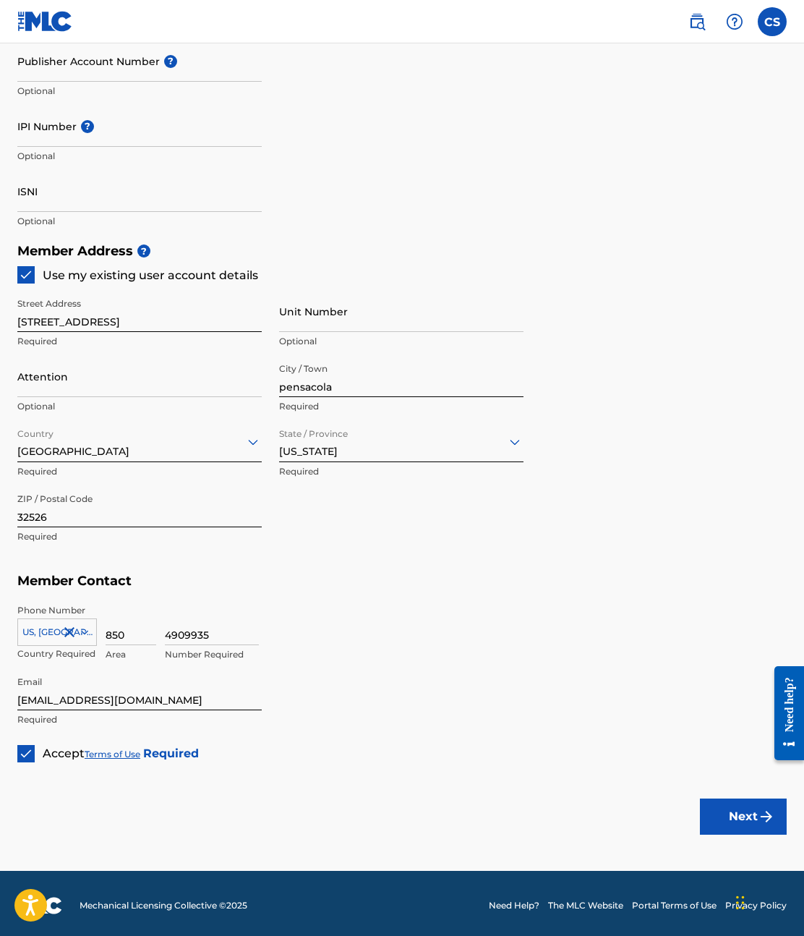
scroll to position [4, 0]
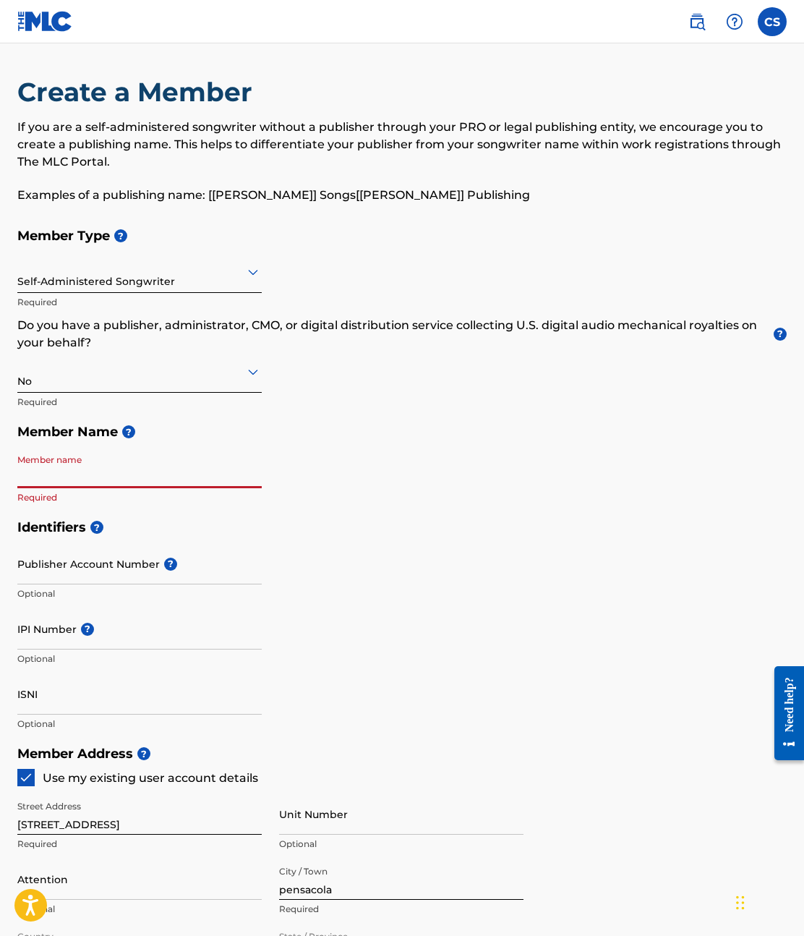
click at [57, 462] on input "Member name" at bounding box center [139, 467] width 244 height 41
type input "[PERSON_NAME]"
click at [429, 481] on div "Member Type ? Self-Administered Songwriter Required Do you have a publisher, ad…" at bounding box center [401, 366] width 769 height 291
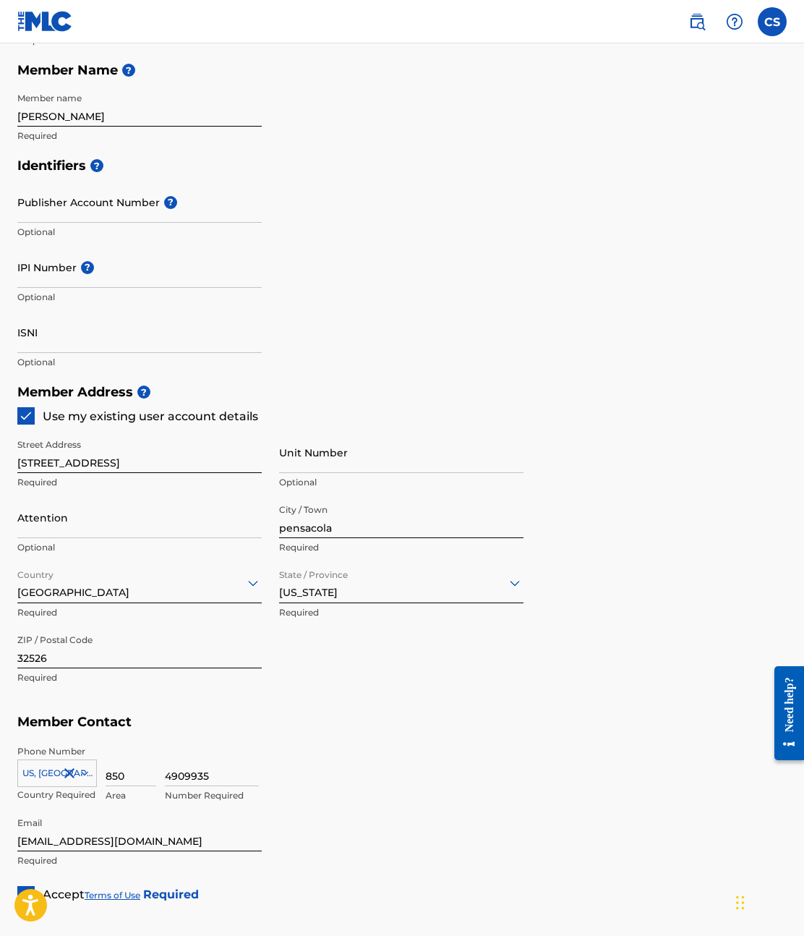
scroll to position [437, 0]
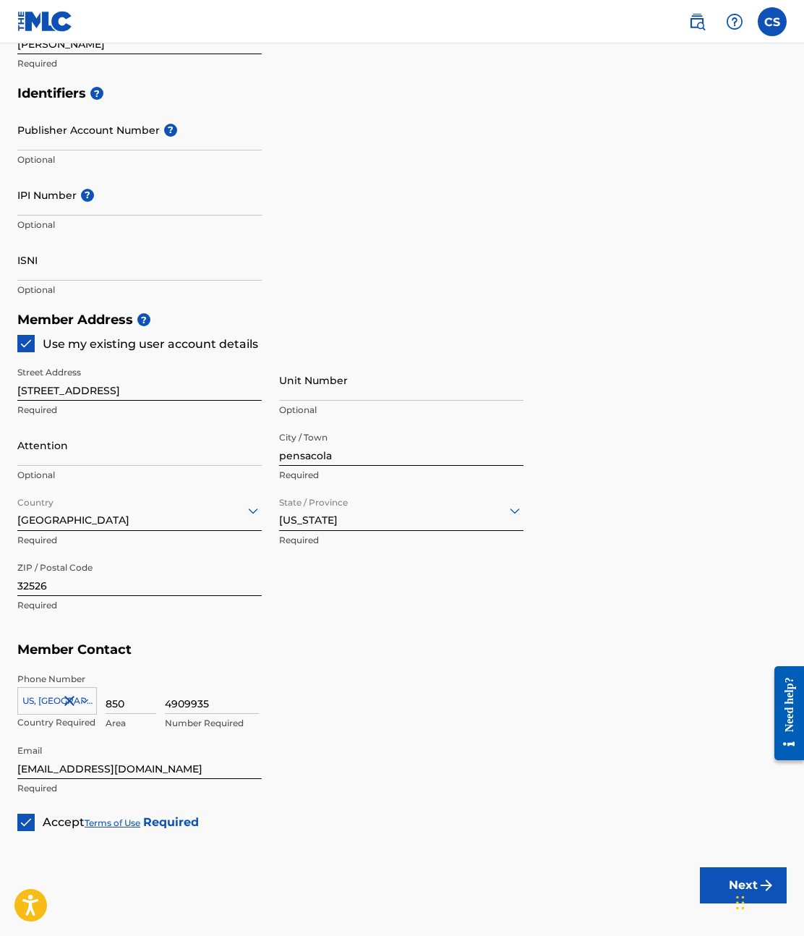
click at [738, 896] on div "Widget de chat" at bounding box center [768, 900] width 72 height 69
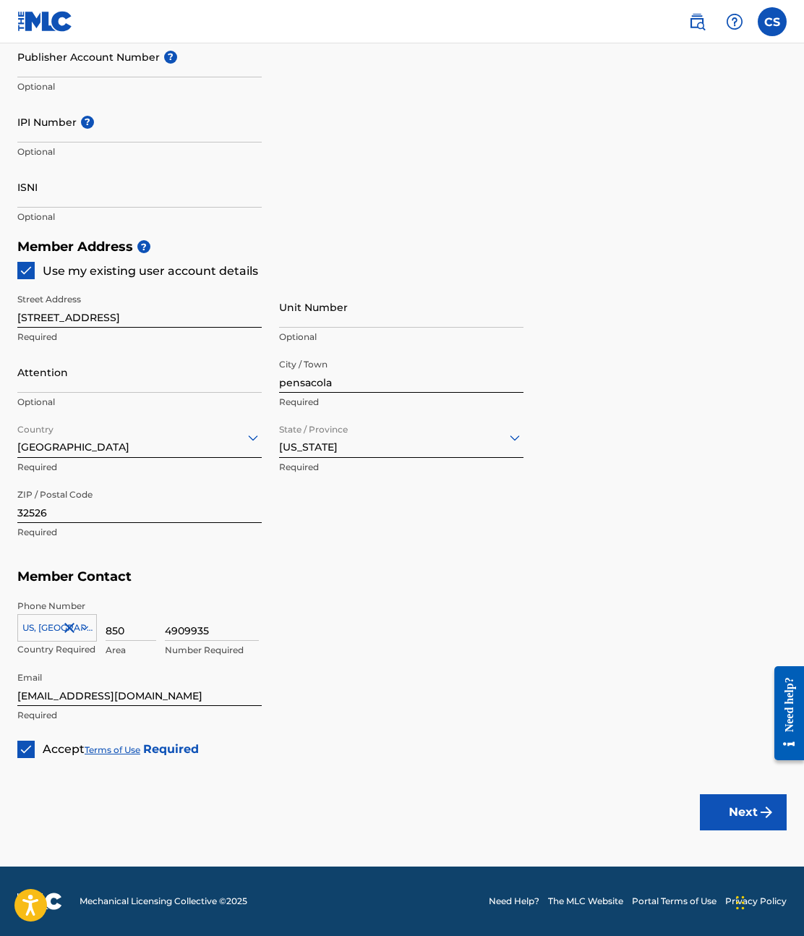
click at [742, 810] on button "Next" at bounding box center [743, 812] width 87 height 36
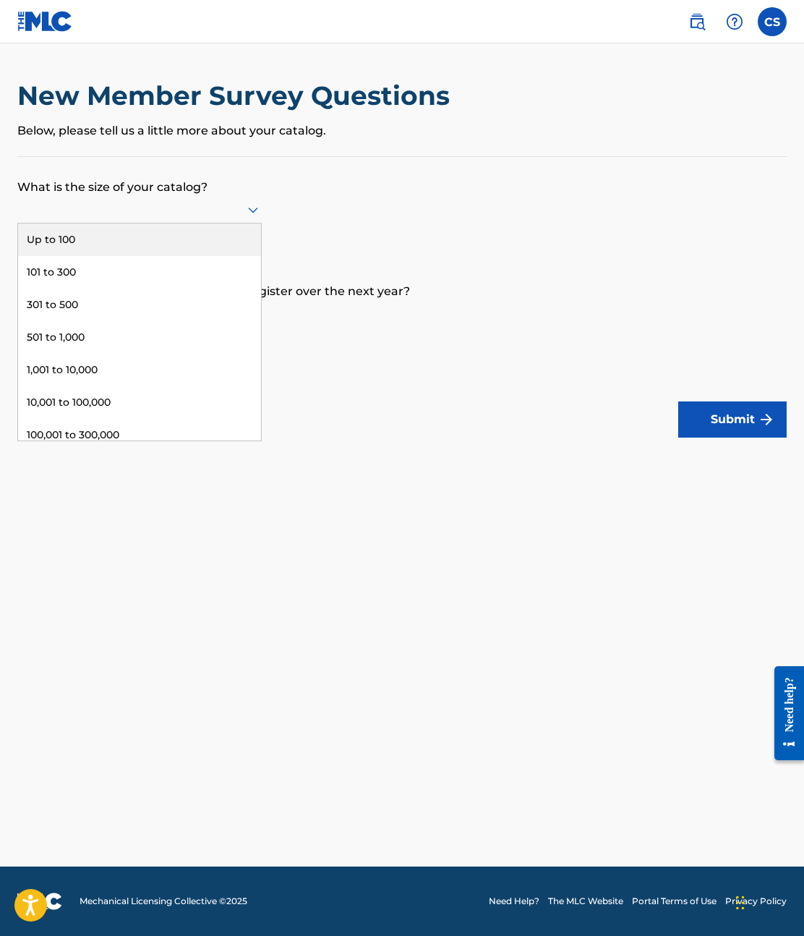
click at [139, 200] on div at bounding box center [139, 209] width 244 height 27
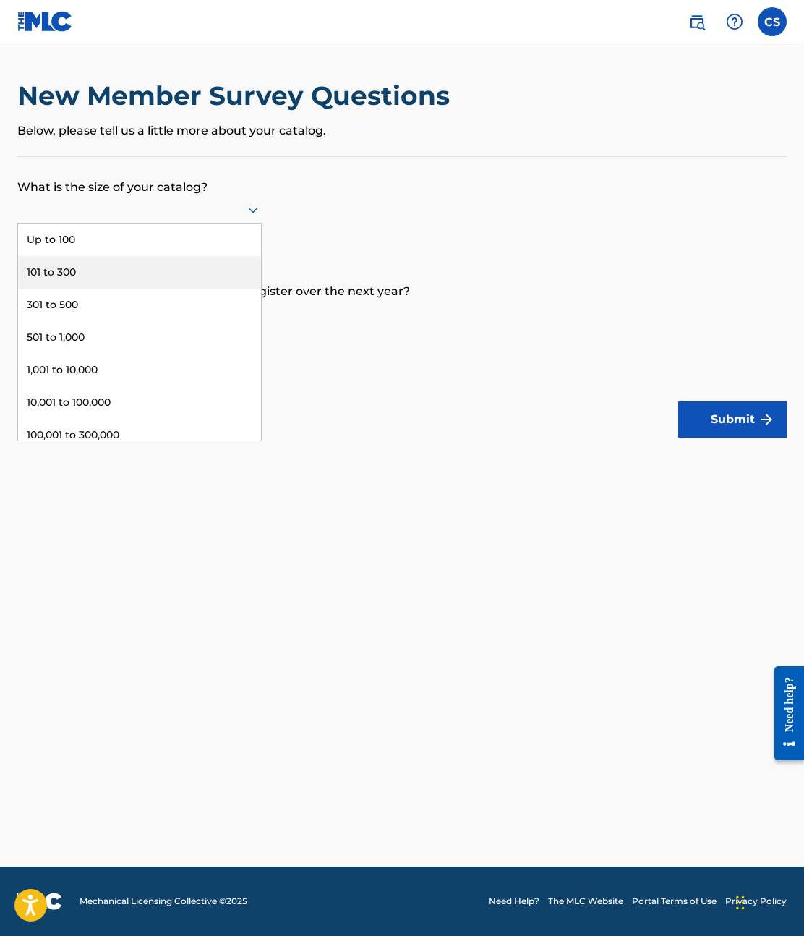
click at [77, 273] on div "101 to 300" at bounding box center [139, 272] width 243 height 33
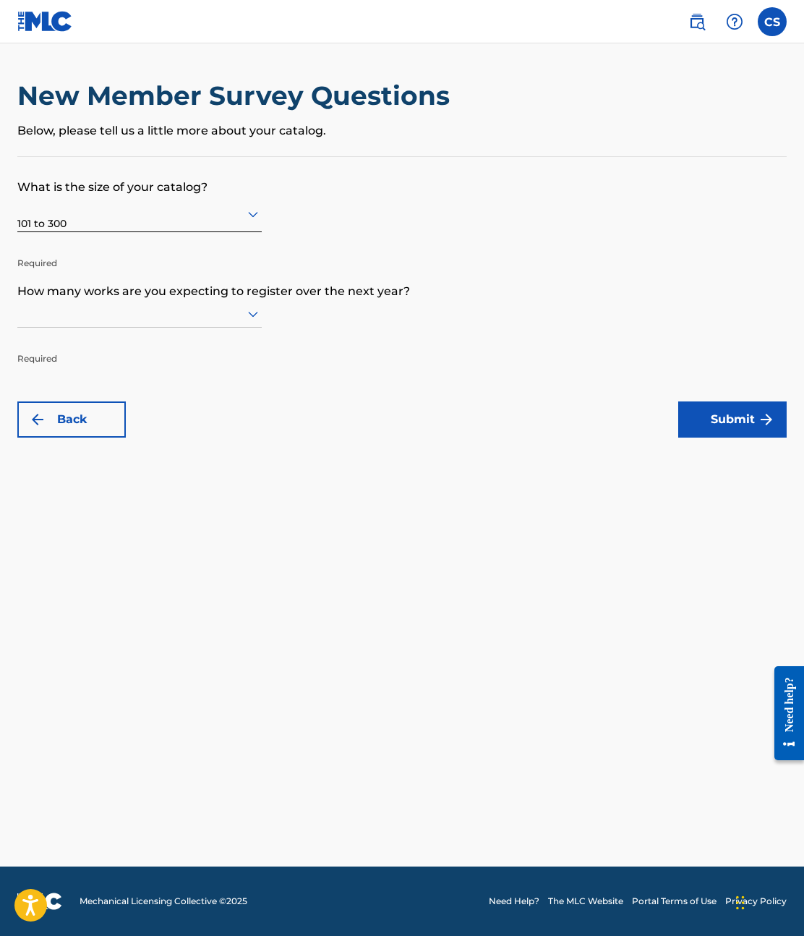
click at [132, 273] on p "How many works are you expecting to register over the next year?" at bounding box center [401, 280] width 769 height 39
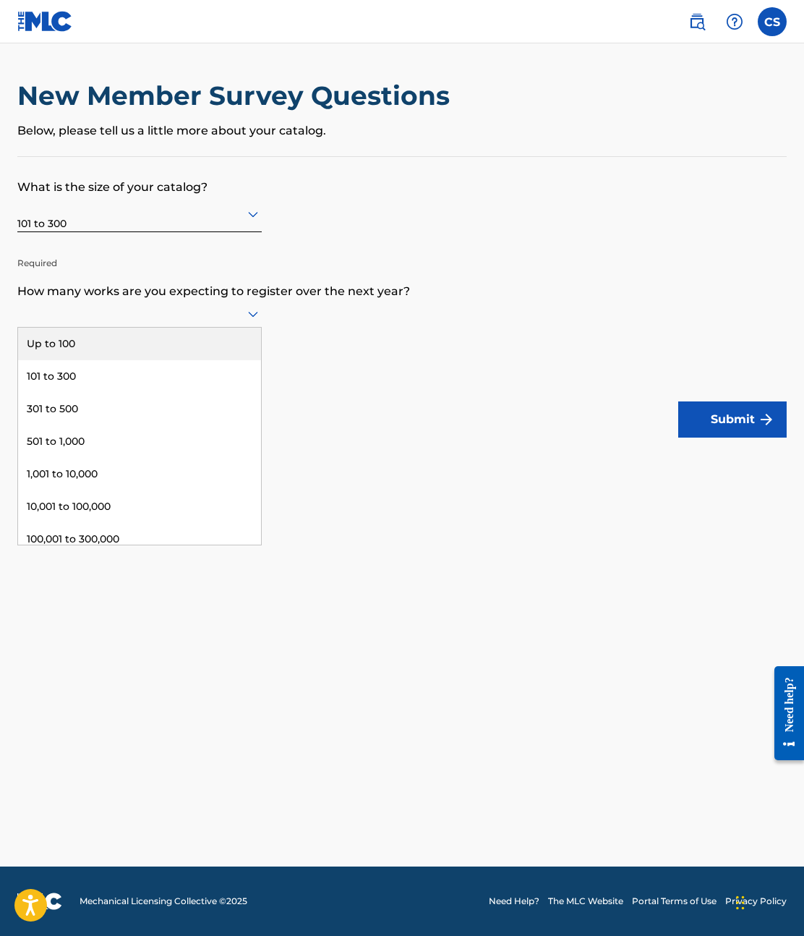
click at [120, 311] on div at bounding box center [139, 313] width 244 height 18
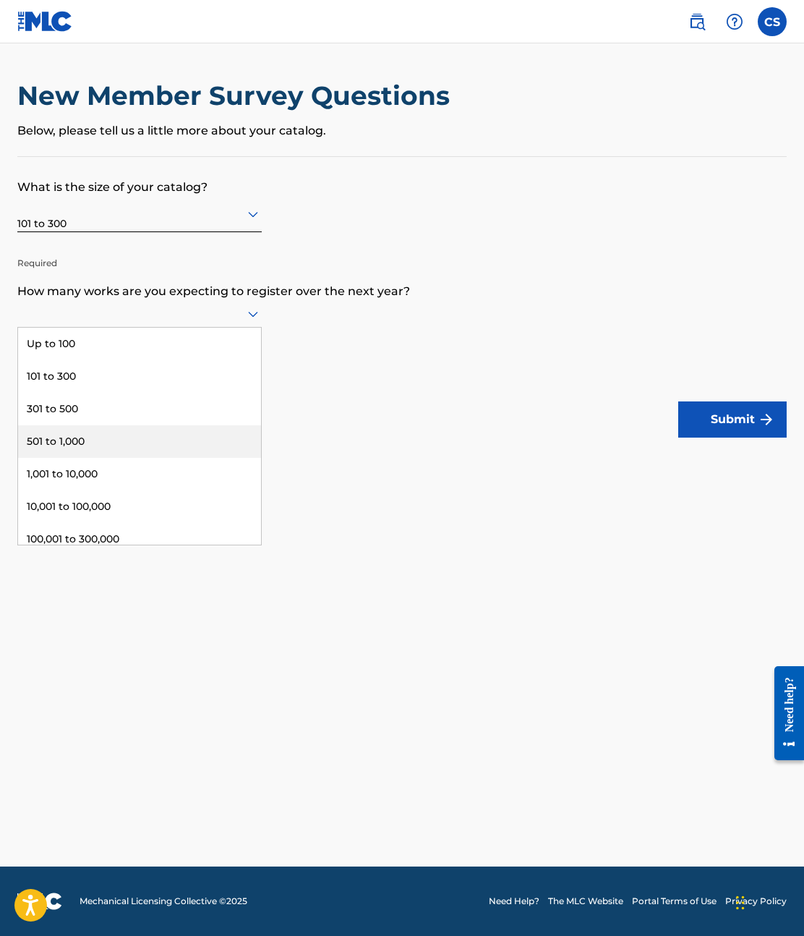
click at [69, 438] on div "501 to 1,000" at bounding box center [139, 441] width 243 height 33
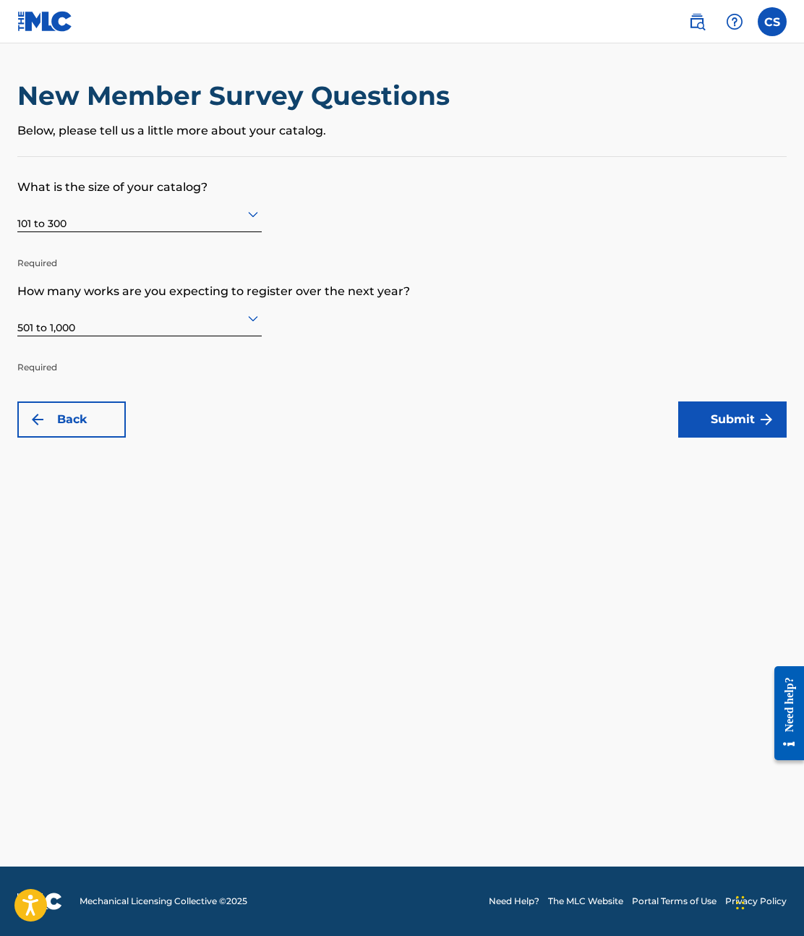
click at [466, 427] on div "Back Submit" at bounding box center [401, 419] width 769 height 36
drag, startPoint x: 677, startPoint y: 422, endPoint x: 719, endPoint y: 416, distance: 41.6
click at [691, 419] on div "Back Submit" at bounding box center [401, 419] width 769 height 36
click at [701, 418] on button "Submit" at bounding box center [732, 419] width 108 height 36
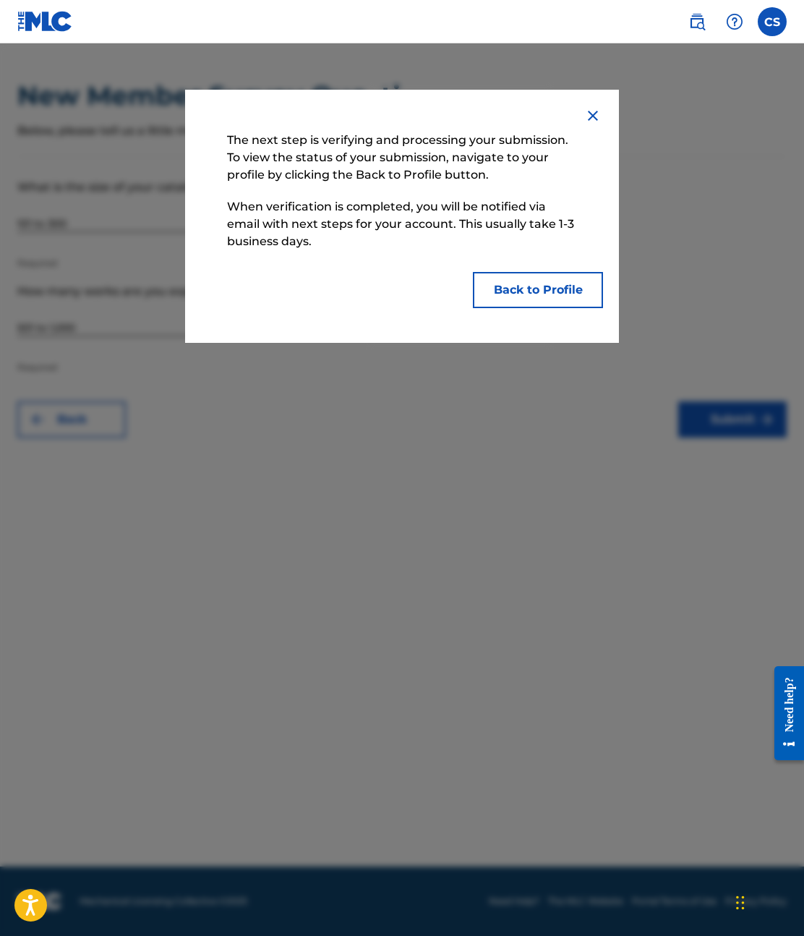
click at [538, 286] on button "Back to Profile" at bounding box center [538, 290] width 130 height 36
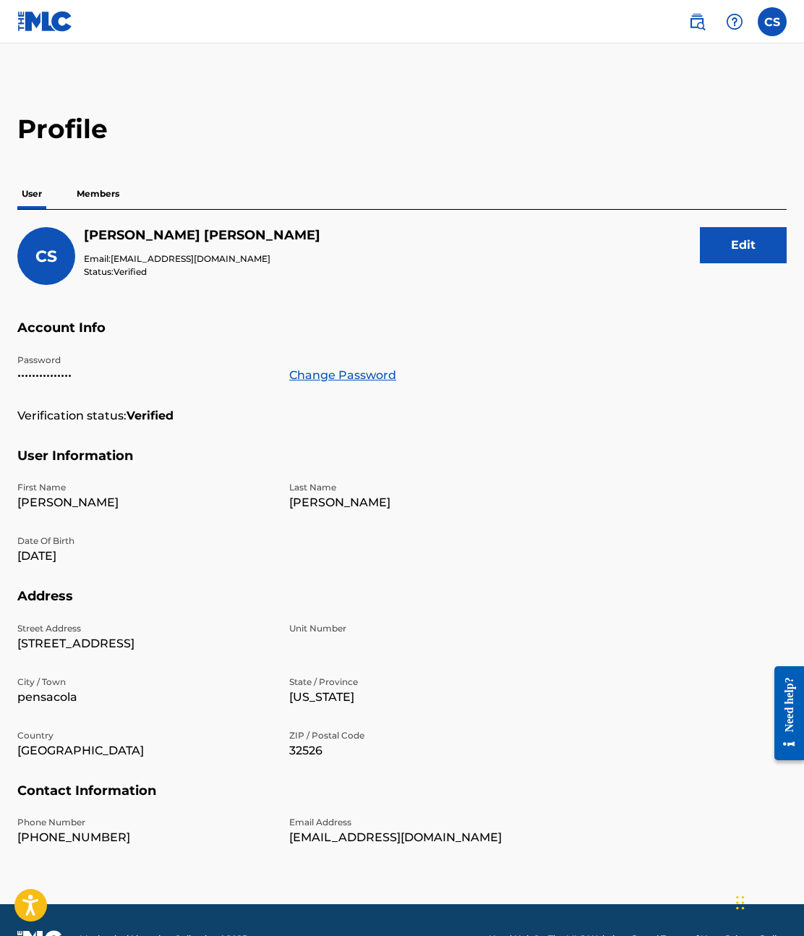
click at [108, 192] on p "Members" at bounding box center [97, 194] width 51 height 30
